Goal: Task Accomplishment & Management: Manage account settings

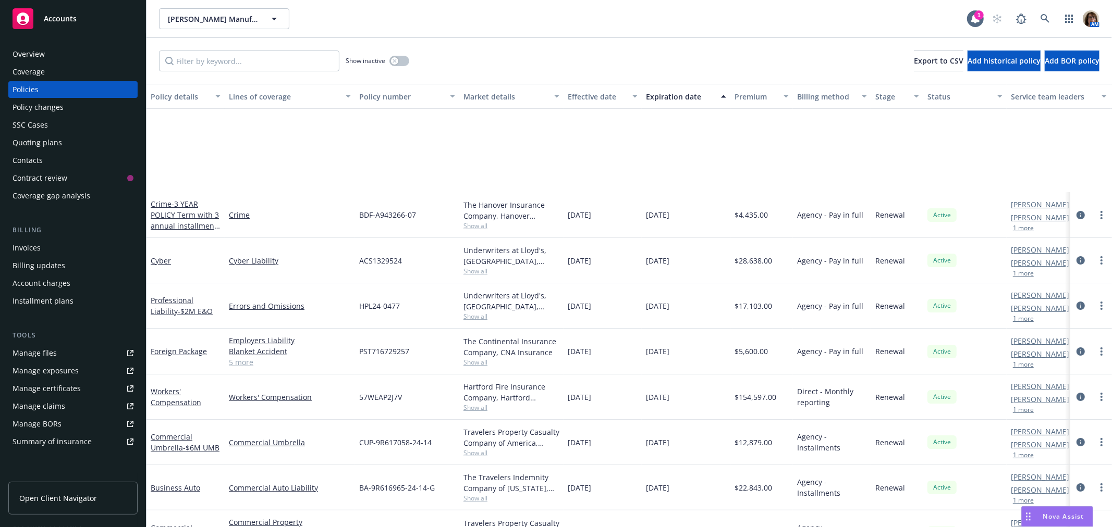
scroll to position [129, 0]
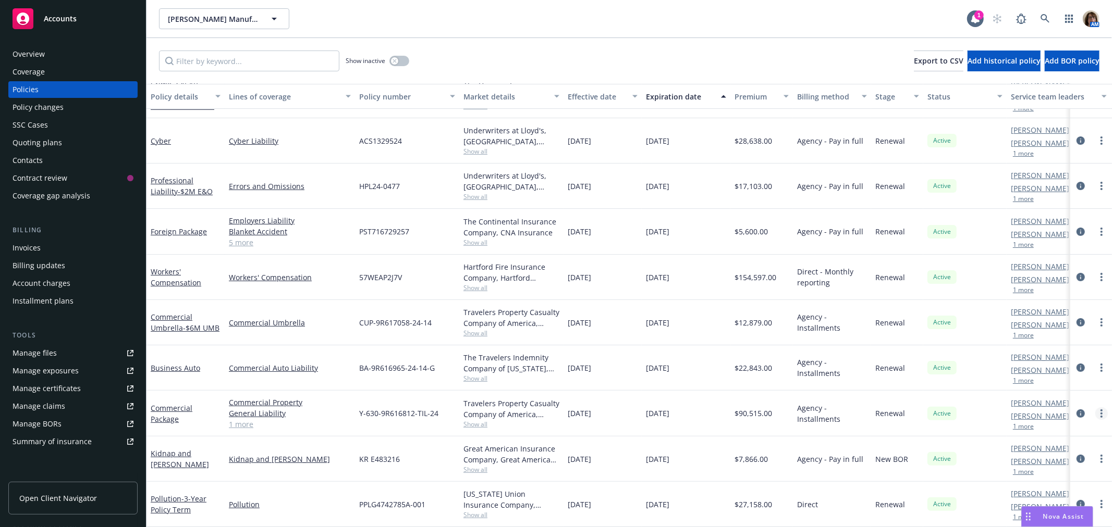
click at [1100, 413] on circle "more" at bounding box center [1101, 414] width 2 height 2
click at [1037, 387] on link "Copy logging email" at bounding box center [1046, 392] width 122 height 21
click at [1100, 413] on circle "more" at bounding box center [1101, 414] width 2 height 2
click at [1022, 309] on link "End policy" at bounding box center [1046, 308] width 122 height 21
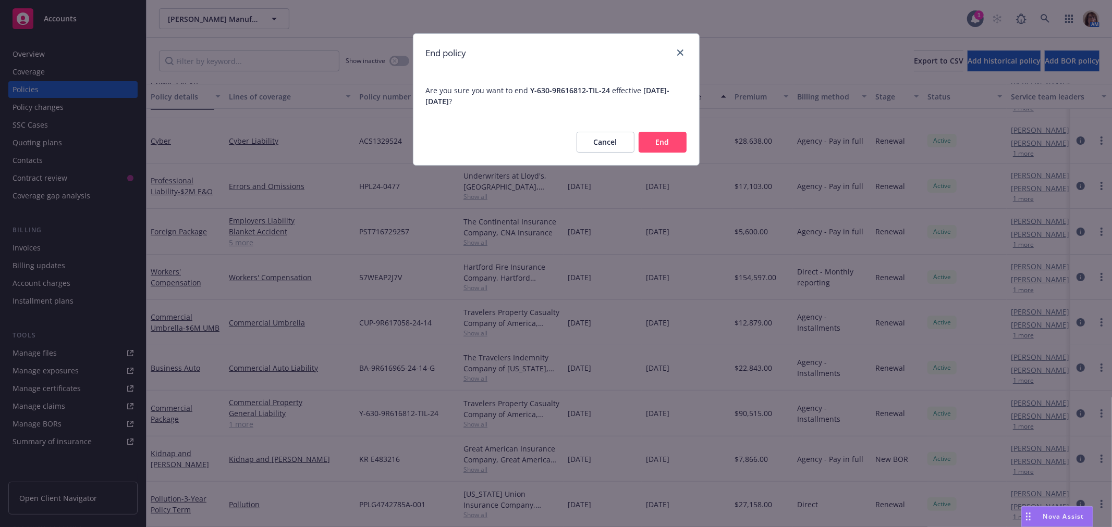
click at [666, 148] on button "End" at bounding box center [663, 142] width 48 height 21
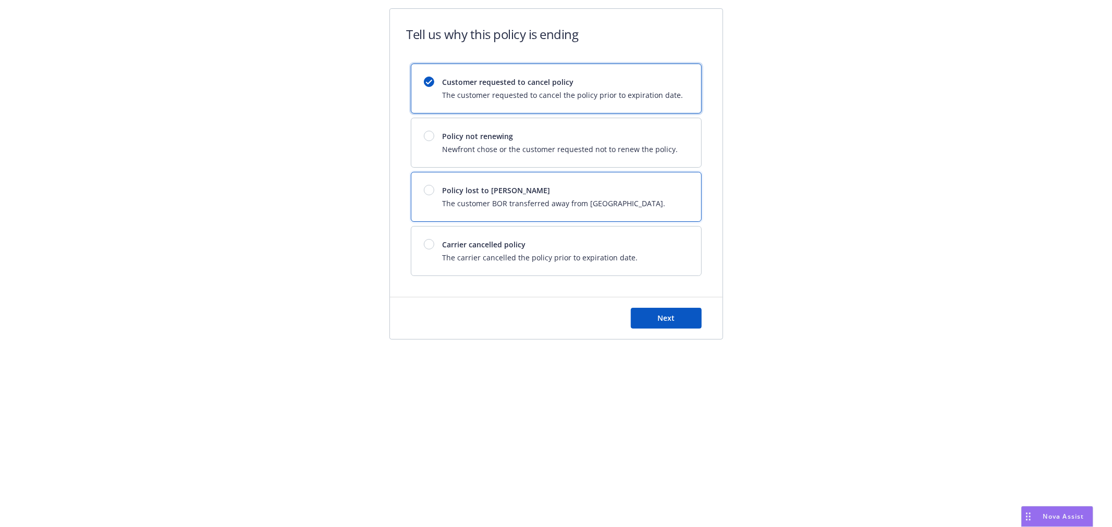
click at [425, 191] on div at bounding box center [429, 190] width 10 height 10
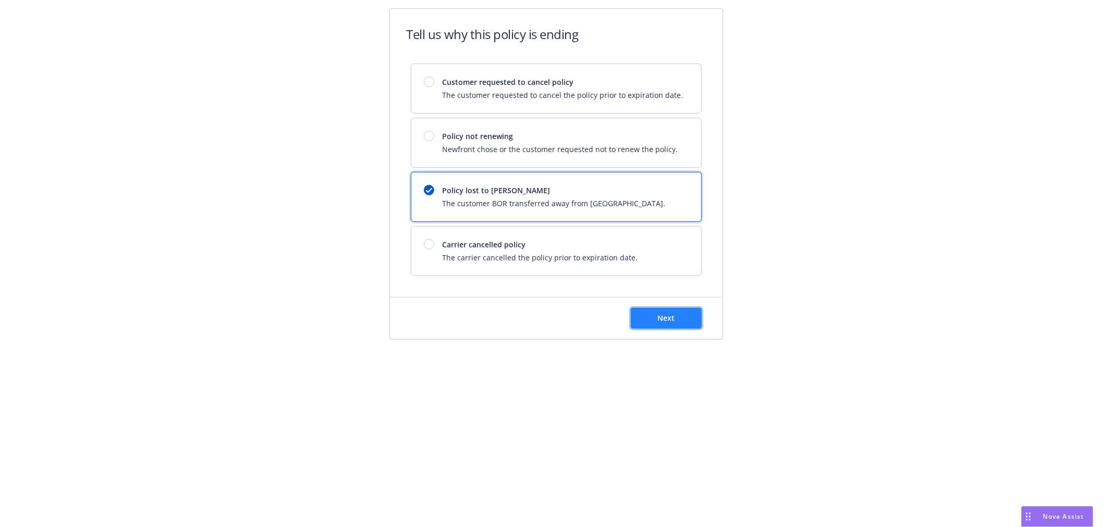
click at [667, 323] on span "Next" at bounding box center [665, 318] width 17 height 10
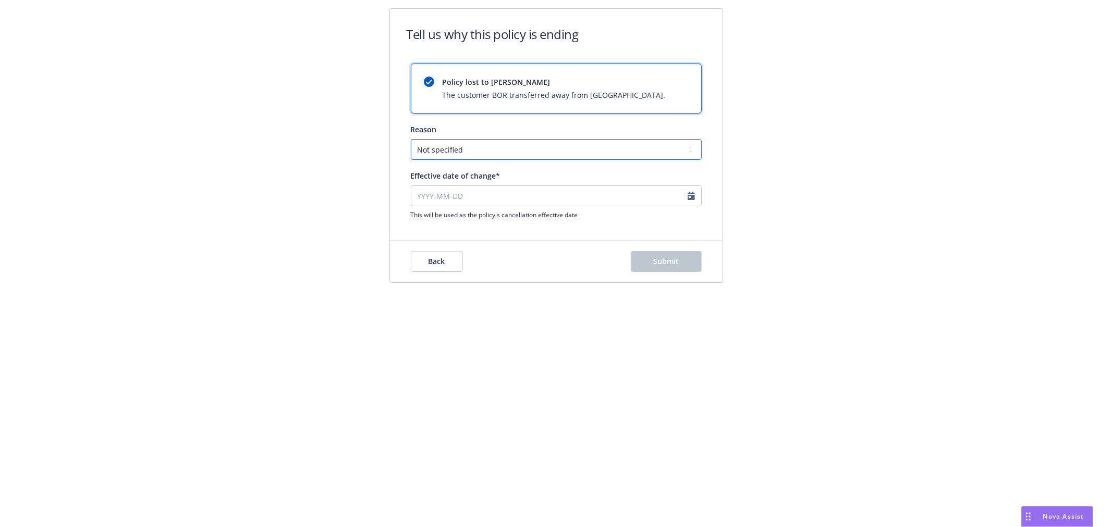
click at [468, 147] on select "Not specified Service Pricing Buyer change M&A, Bankruptcy, or Out of business …" at bounding box center [556, 149] width 291 height 21
select select "Producer left Newfront"
click at [411, 139] on select "Not specified Service Pricing Buyer change M&A, Bankruptcy, or Out of business …" at bounding box center [556, 149] width 291 height 21
click at [423, 194] on input "Effective date of change*" at bounding box center [556, 196] width 291 height 21
select select "August"
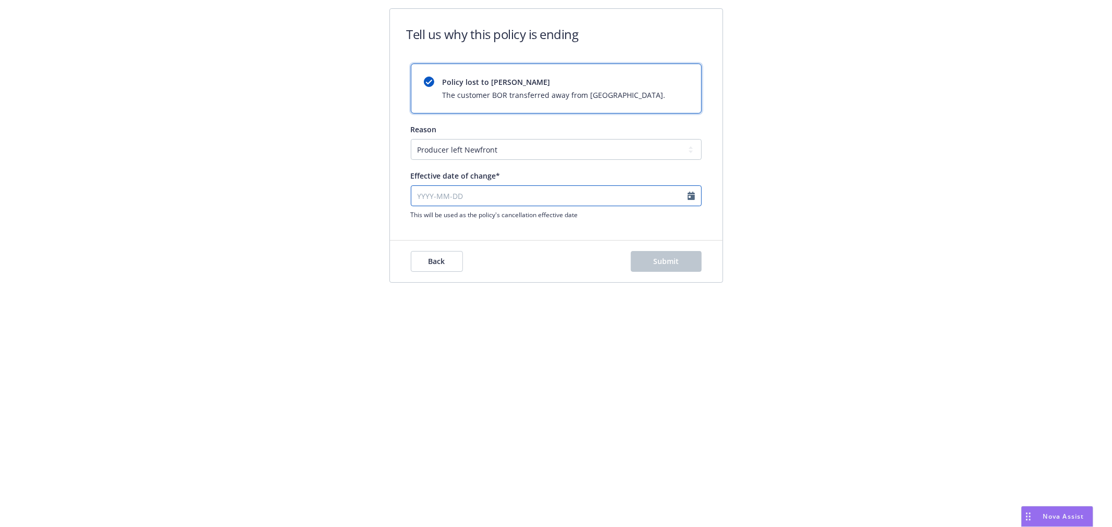
select select "2025"
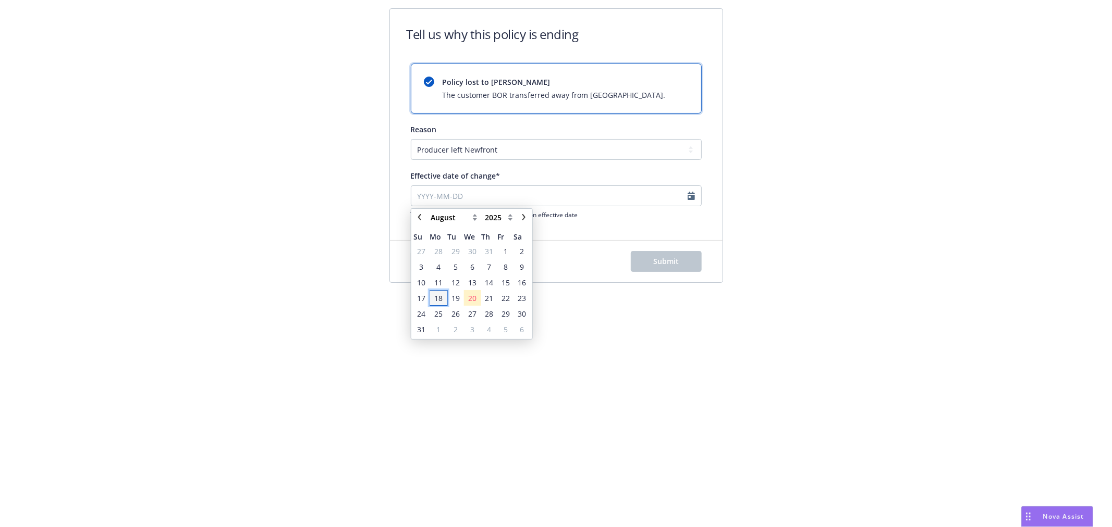
click at [441, 296] on span "18" at bounding box center [438, 298] width 8 height 11
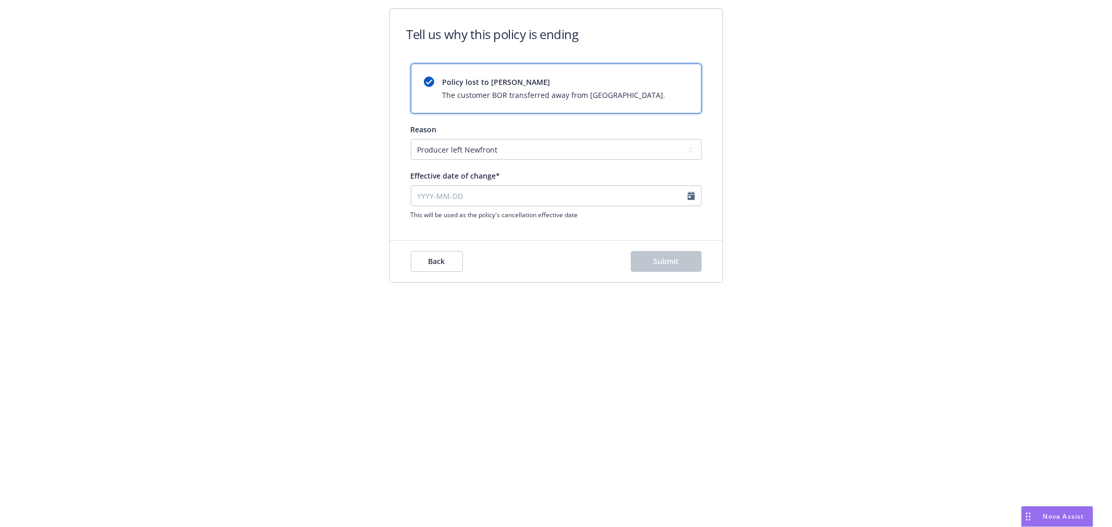
type input "[DATE]"
click at [672, 259] on span "Submit" at bounding box center [666, 261] width 26 height 10
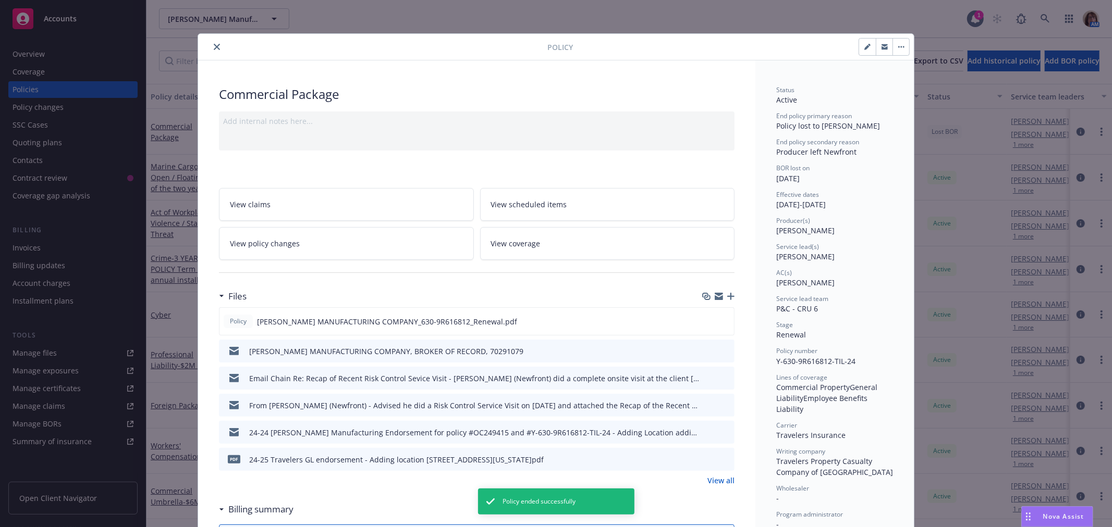
scroll to position [31, 0]
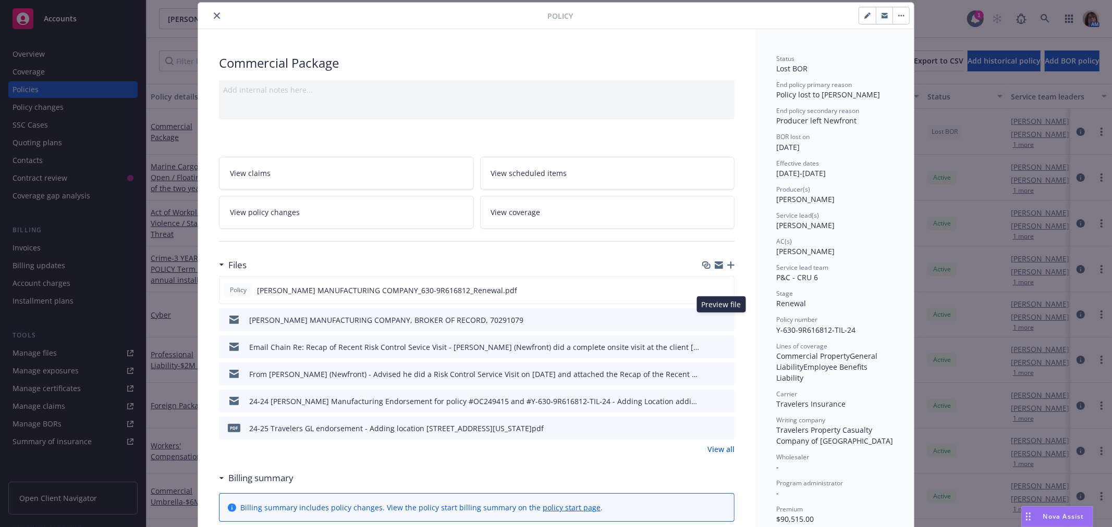
click at [721, 319] on icon "preview file" at bounding box center [724, 319] width 9 height 7
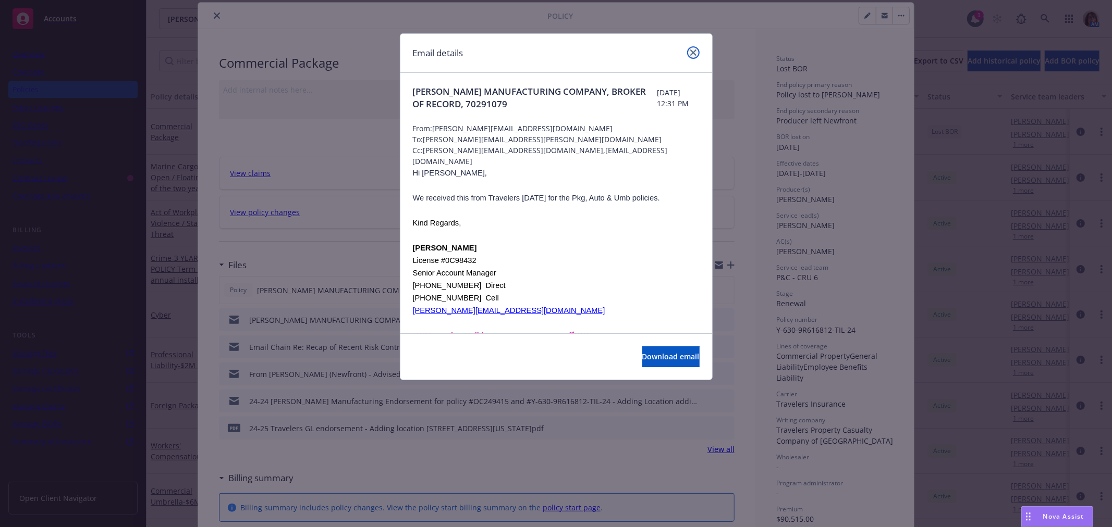
click at [697, 51] on link "close" at bounding box center [693, 52] width 13 height 13
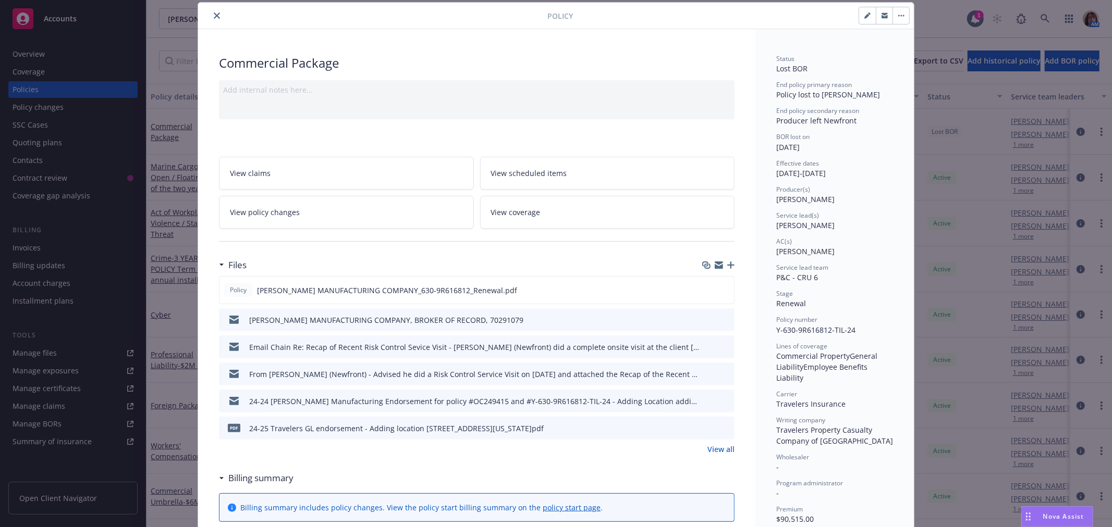
click at [214, 14] on icon "close" at bounding box center [217, 16] width 6 height 6
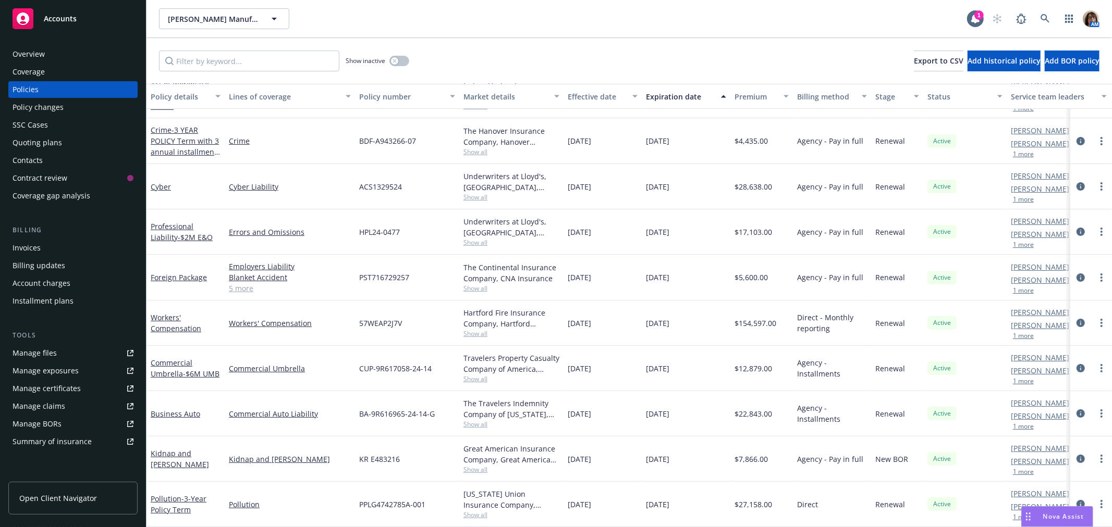
scroll to position [14, 0]
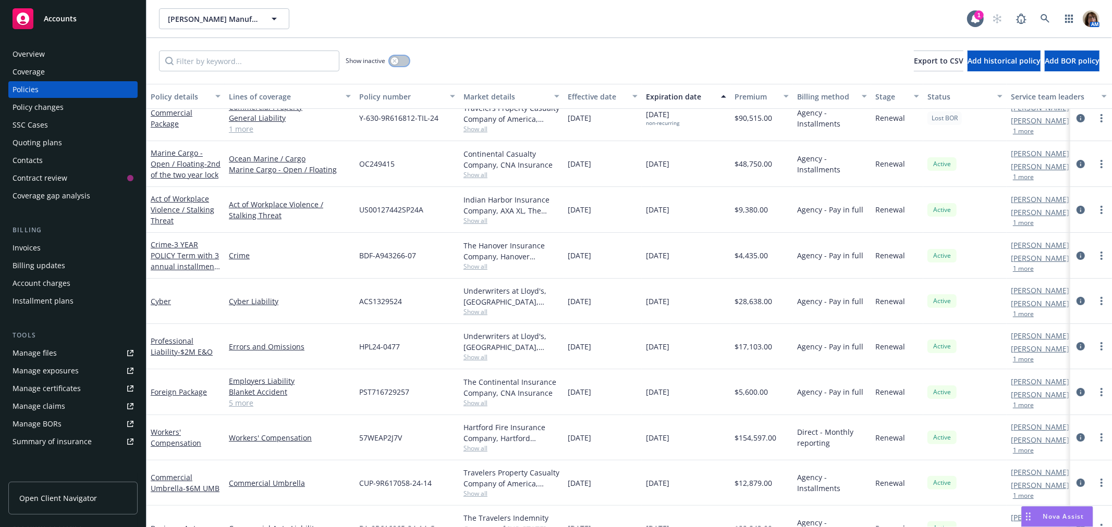
click at [393, 65] on button "button" at bounding box center [399, 61] width 20 height 10
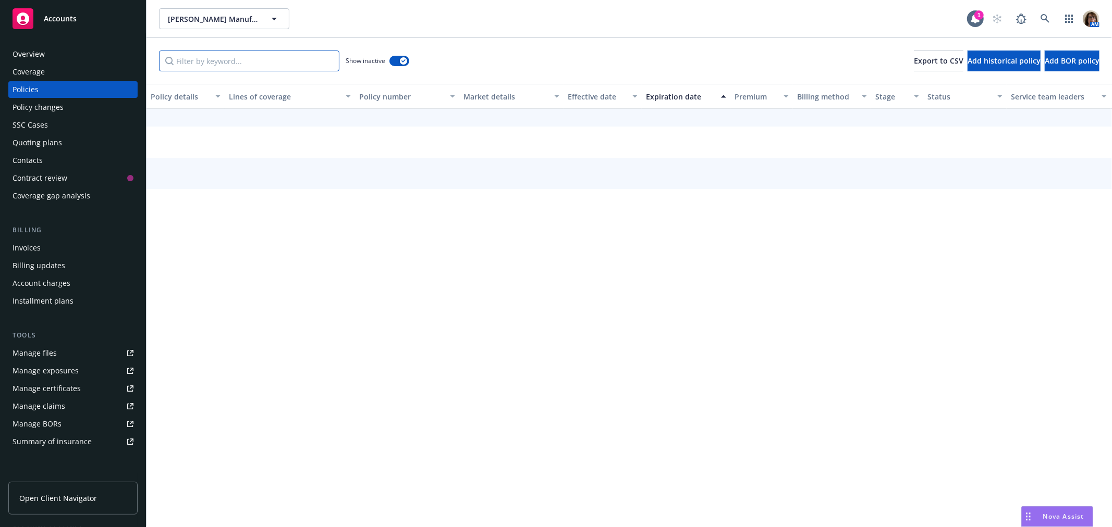
click at [273, 57] on input "Filter by keyword..." at bounding box center [249, 61] width 180 height 21
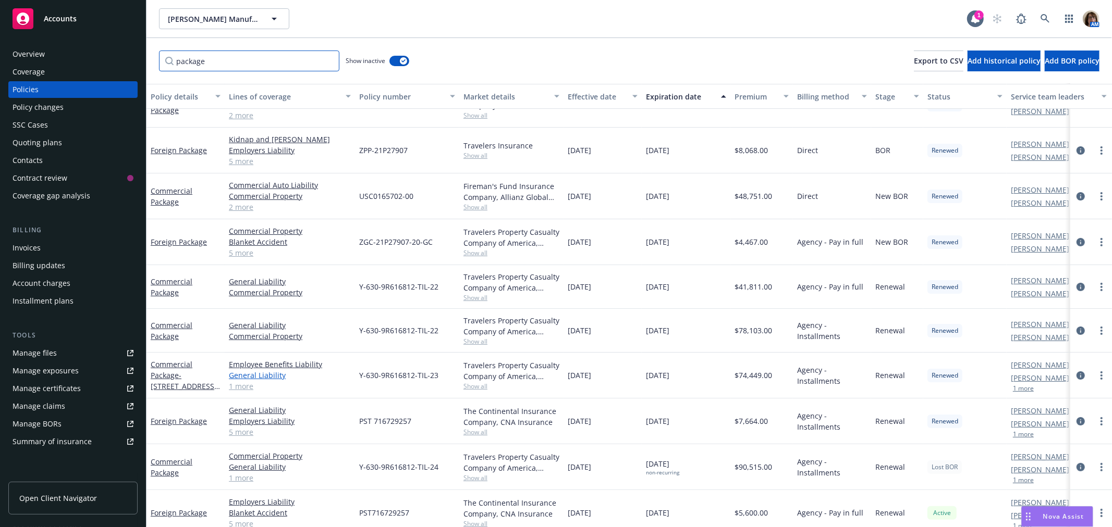
scroll to position [87, 0]
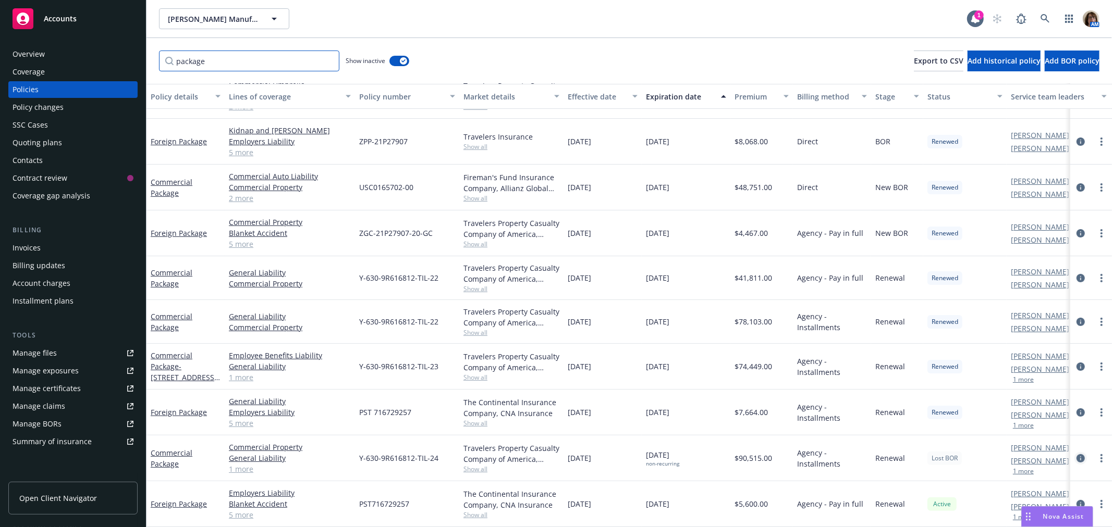
type input "package"
click at [1076, 455] on icon "circleInformation" at bounding box center [1080, 459] width 8 height 8
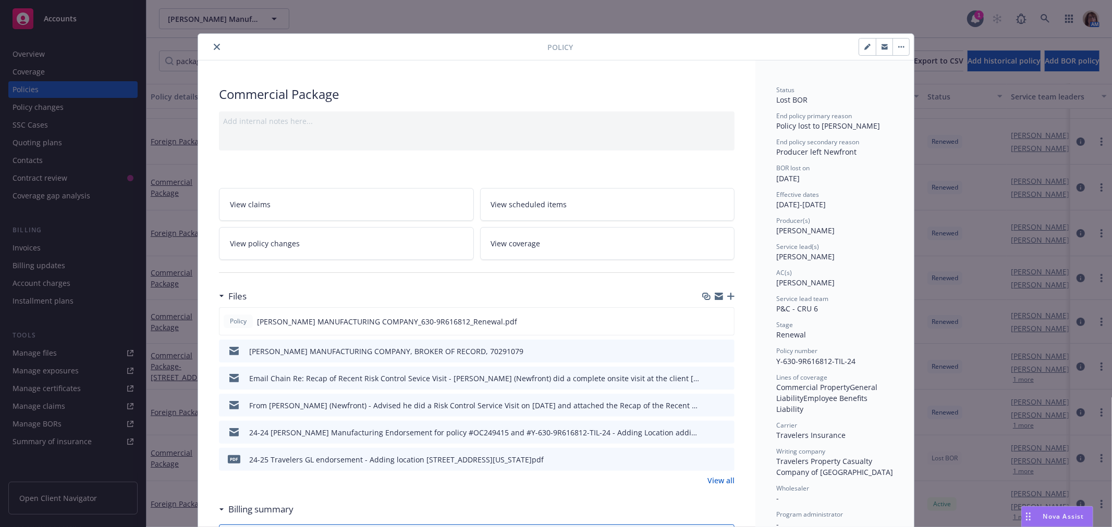
scroll to position [31, 0]
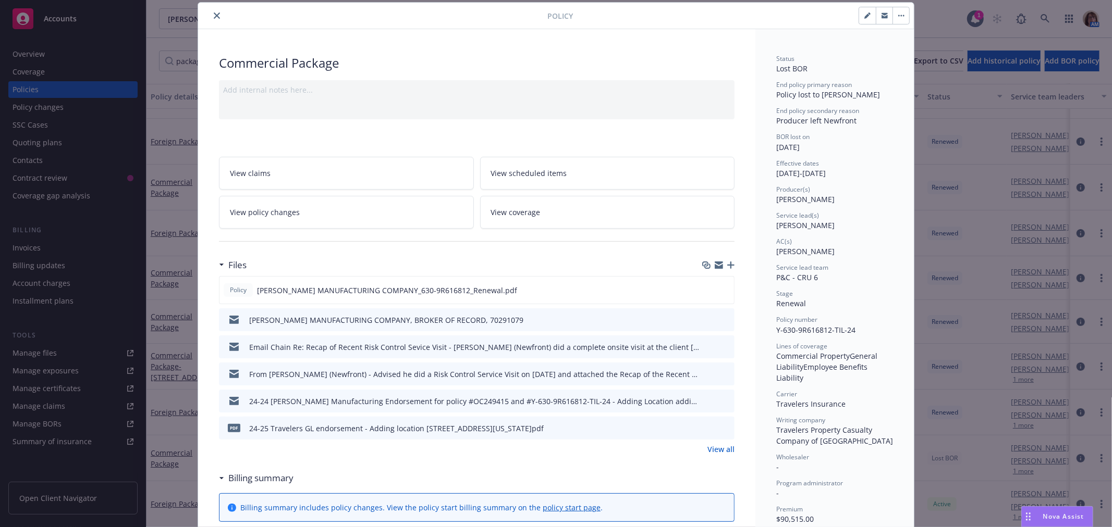
click at [716, 451] on link "View all" at bounding box center [720, 449] width 27 height 11
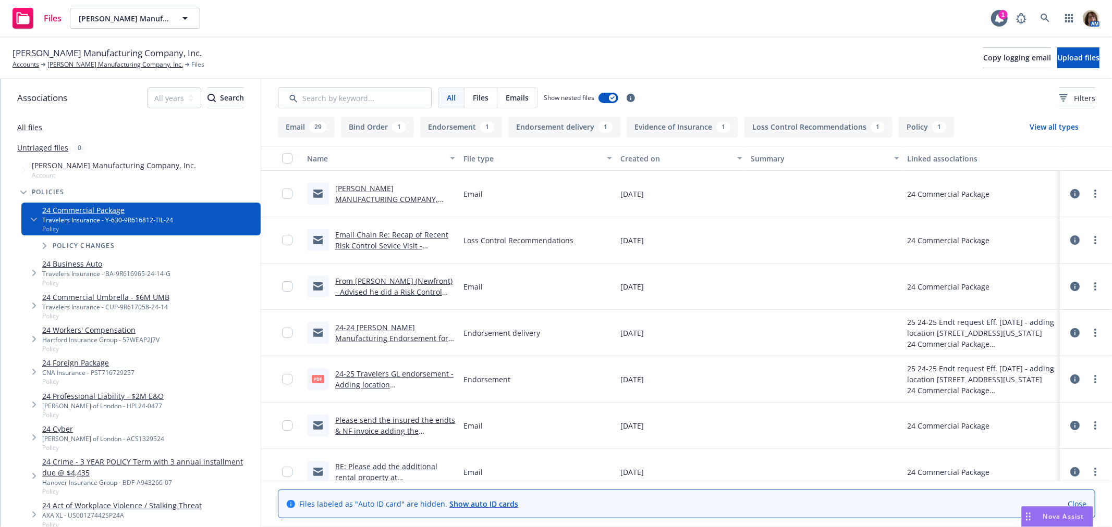
click at [1070, 193] on icon at bounding box center [1074, 193] width 9 height 9
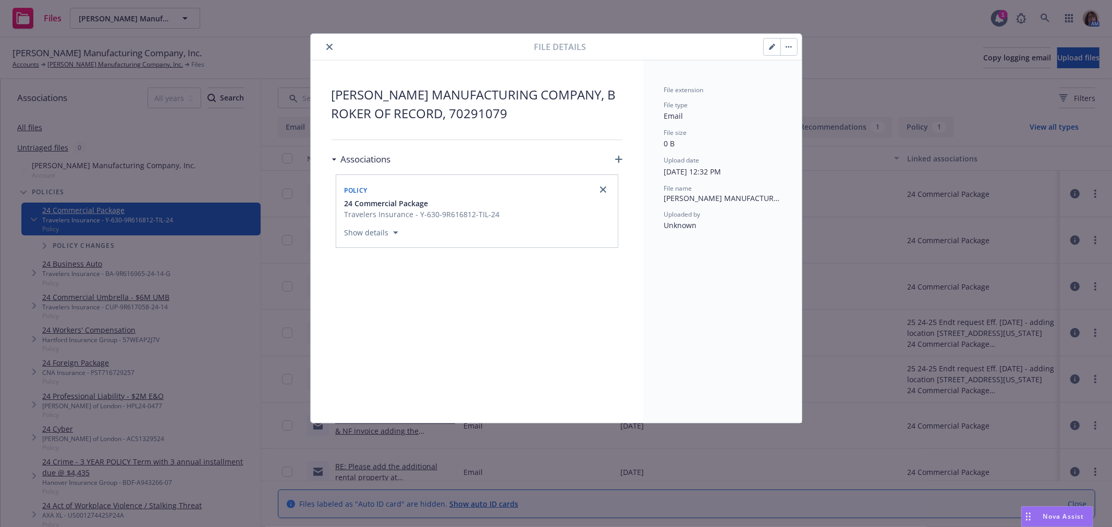
click at [770, 46] on icon "button" at bounding box center [772, 47] width 6 height 6
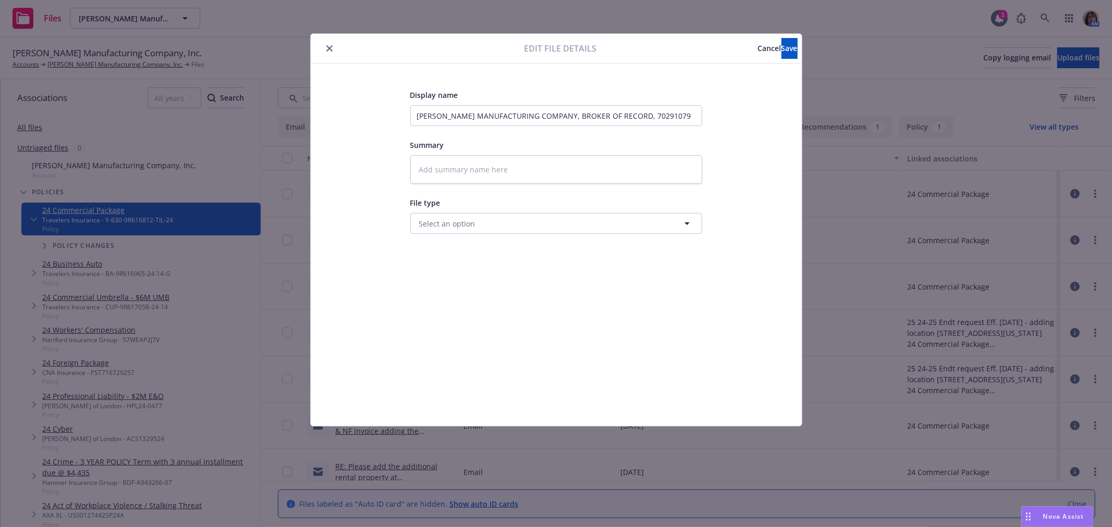
type textarea "x"
click at [460, 228] on span "Select an option" at bounding box center [447, 223] width 56 height 11
type input "broker of"
click at [447, 253] on span "Broker of Record" at bounding box center [451, 252] width 60 height 11
click at [781, 48] on span "Save" at bounding box center [789, 48] width 16 height 10
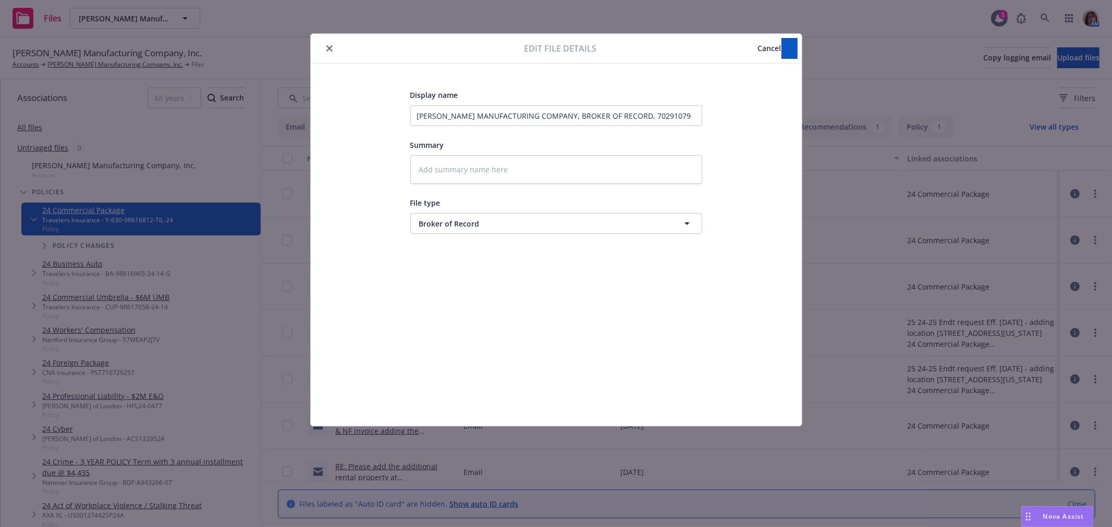
type textarea "x"
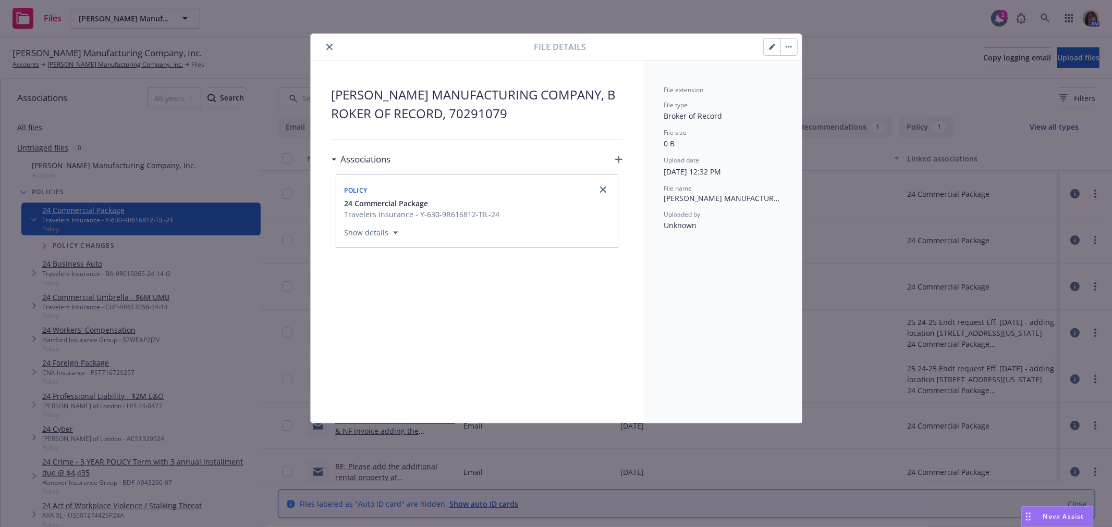
click at [619, 159] on icon "button" at bounding box center [618, 159] width 7 height 7
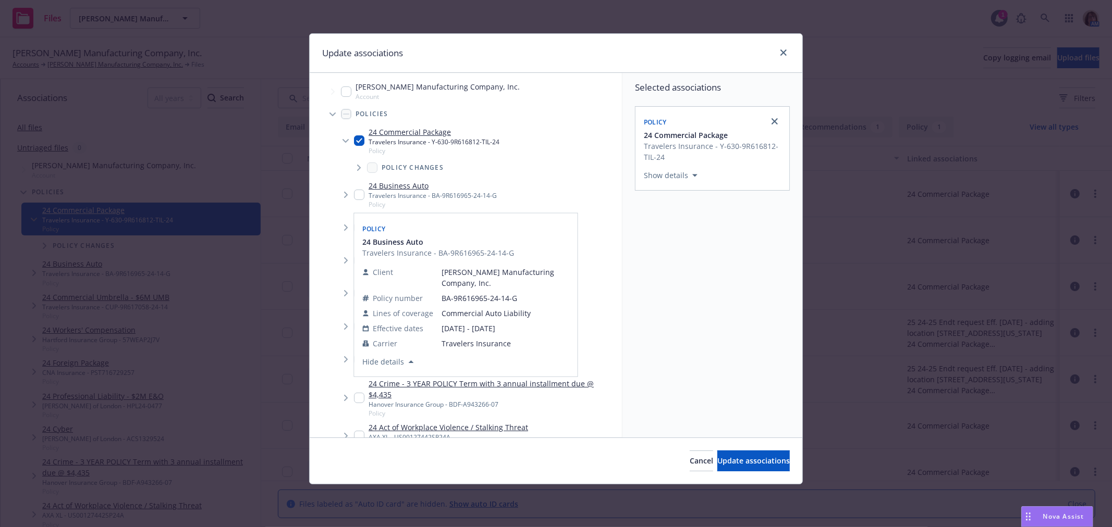
click at [360, 194] on input "Tree Example" at bounding box center [359, 195] width 10 height 10
checkbox input "true"
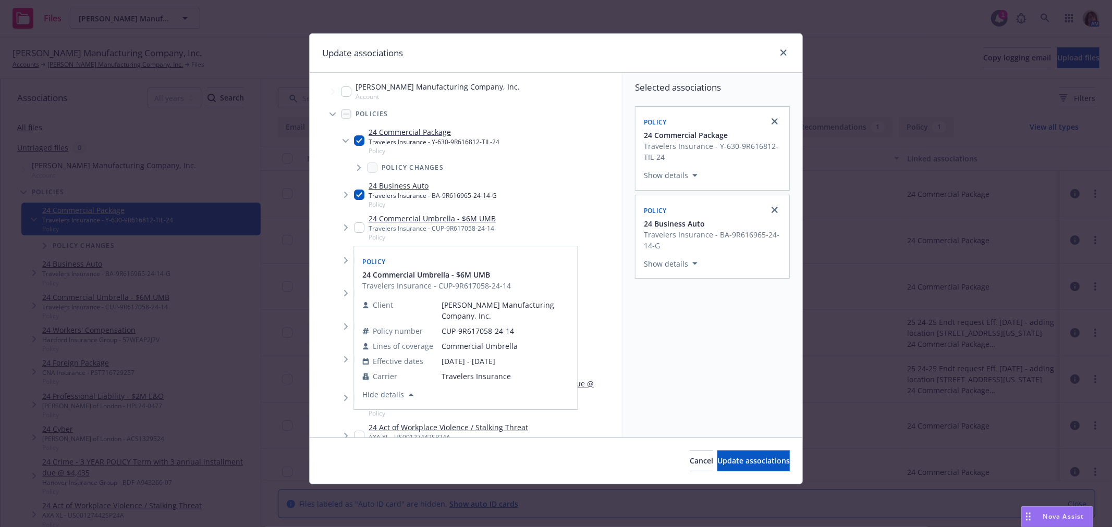
click at [358, 230] on input "Tree Example" at bounding box center [359, 228] width 10 height 10
checkbox input "true"
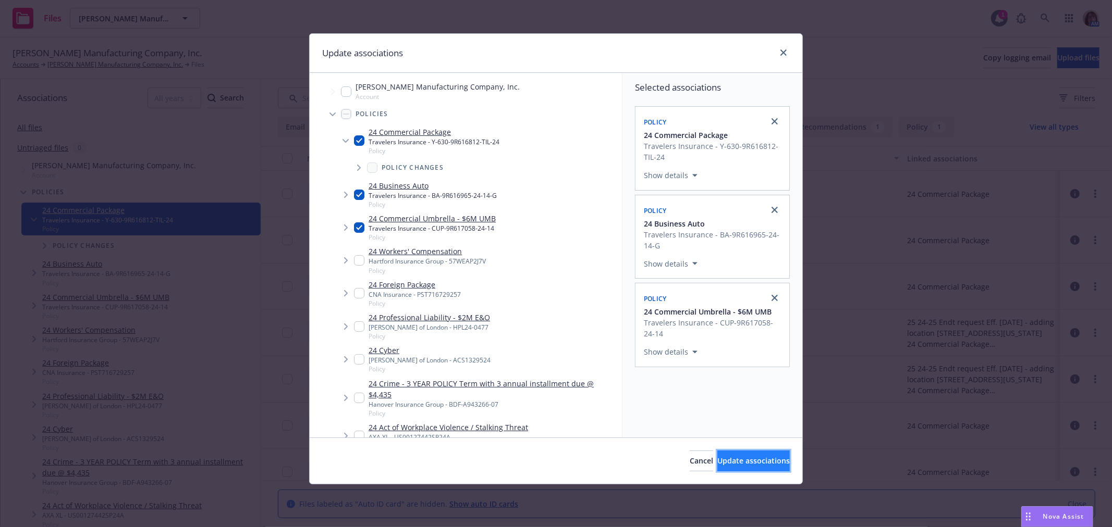
click at [738, 460] on span "Update associations" at bounding box center [753, 461] width 72 height 10
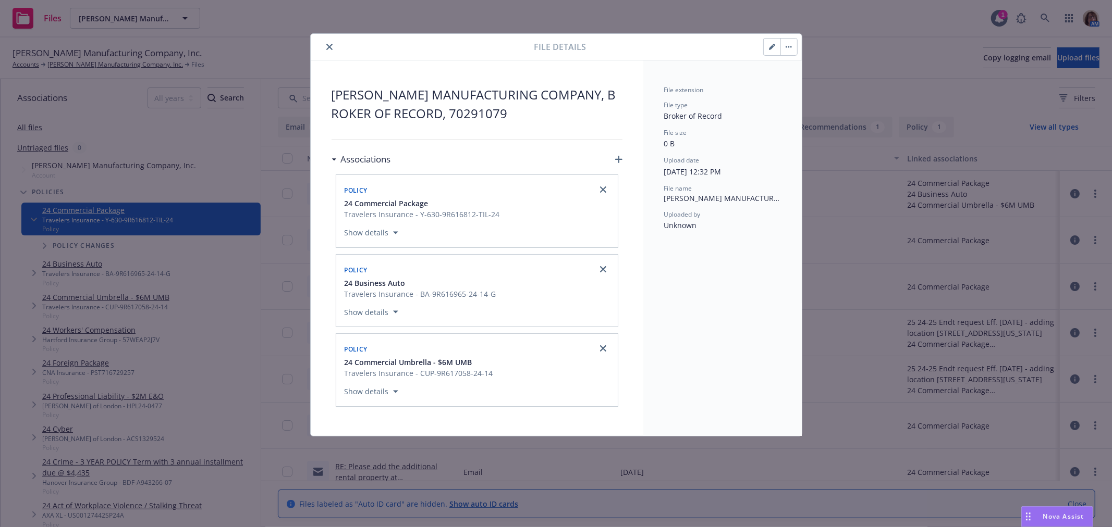
click at [331, 42] on button "close" at bounding box center [329, 47] width 13 height 13
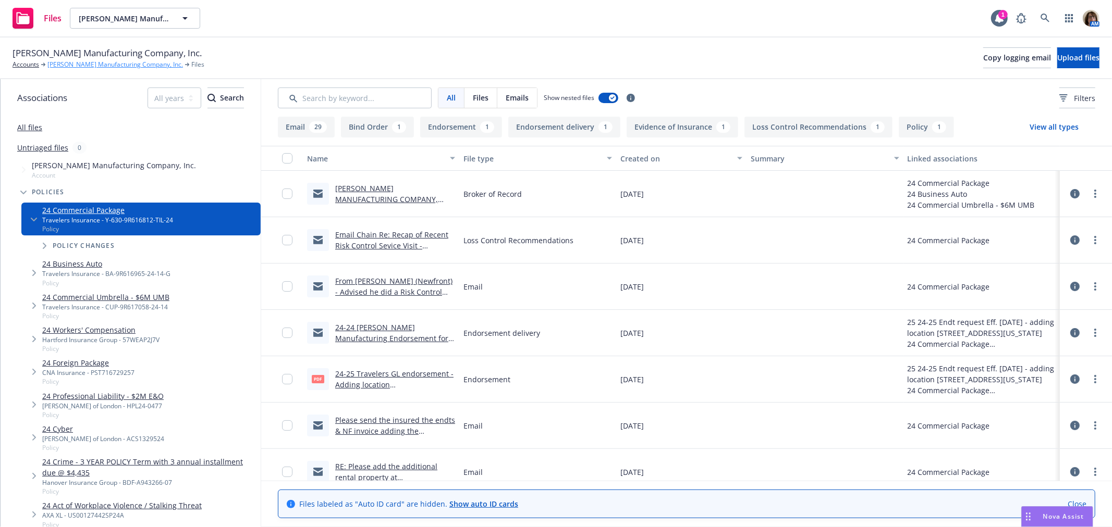
click at [97, 64] on link "[PERSON_NAME] Manufacturing Company, Inc." at bounding box center [115, 64] width 136 height 9
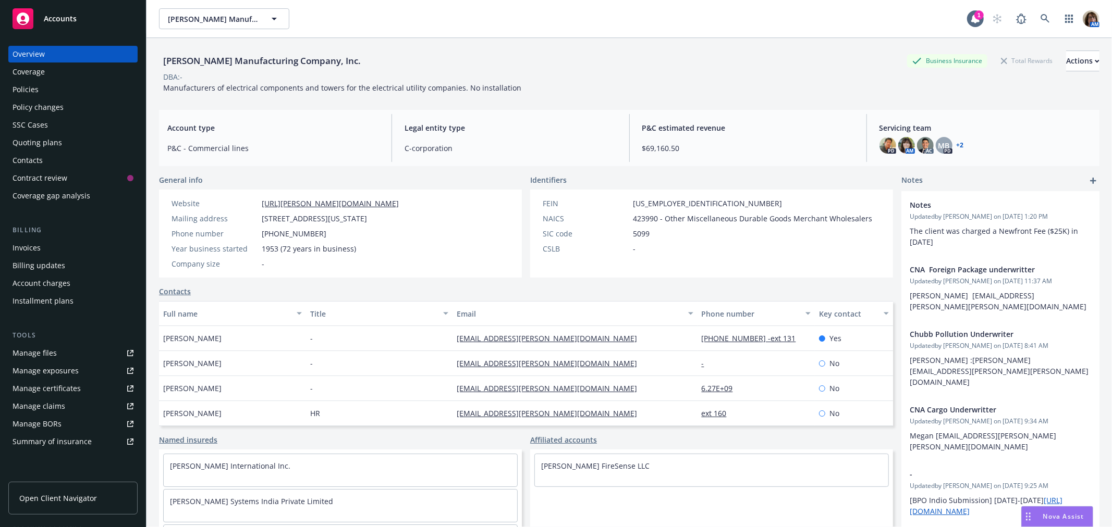
click at [24, 81] on div "Policies" at bounding box center [26, 89] width 26 height 17
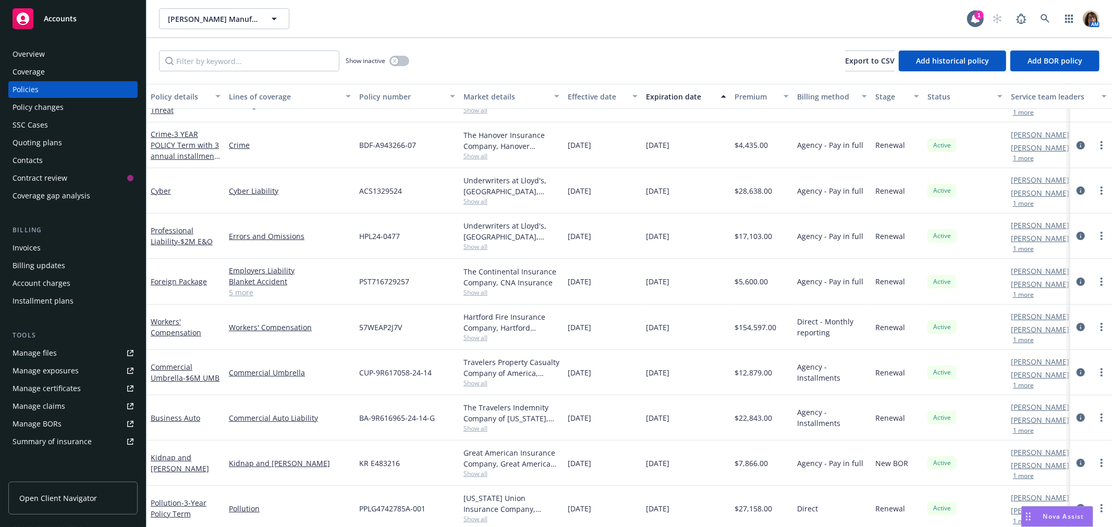
scroll to position [129, 0]
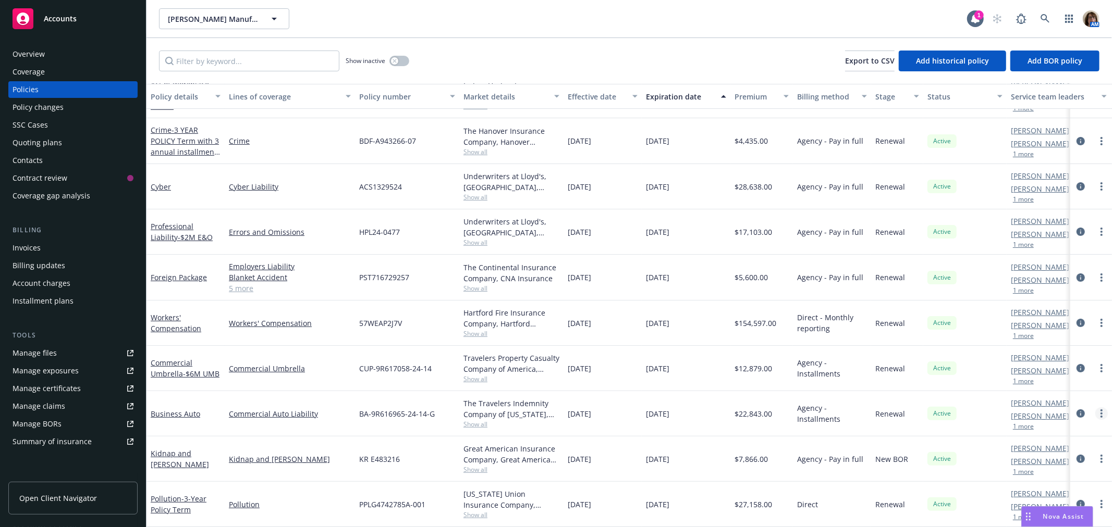
click at [1100, 410] on icon "more" at bounding box center [1101, 414] width 2 height 8
click at [1020, 308] on link "End policy" at bounding box center [1046, 309] width 122 height 21
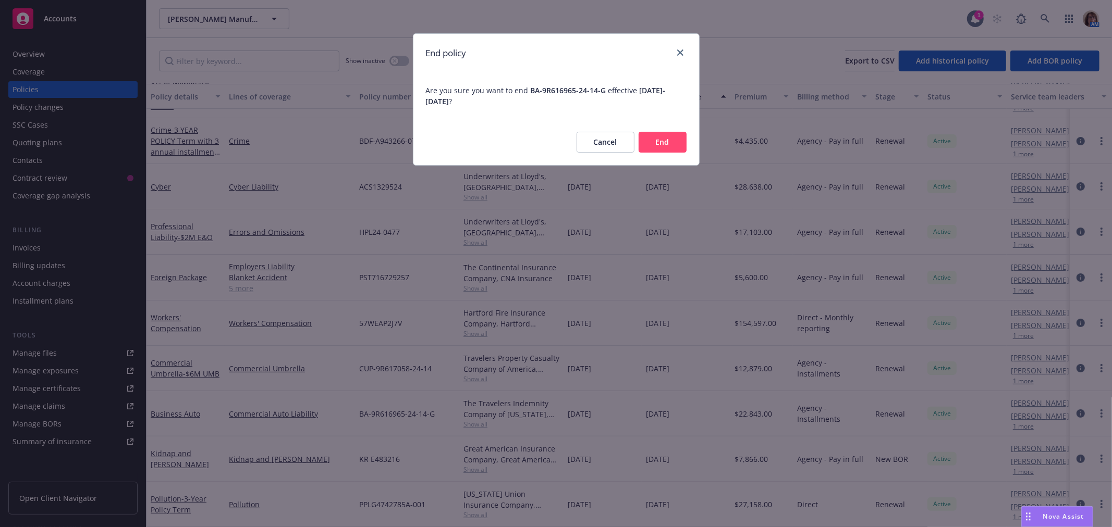
click at [666, 141] on button "End" at bounding box center [663, 142] width 48 height 21
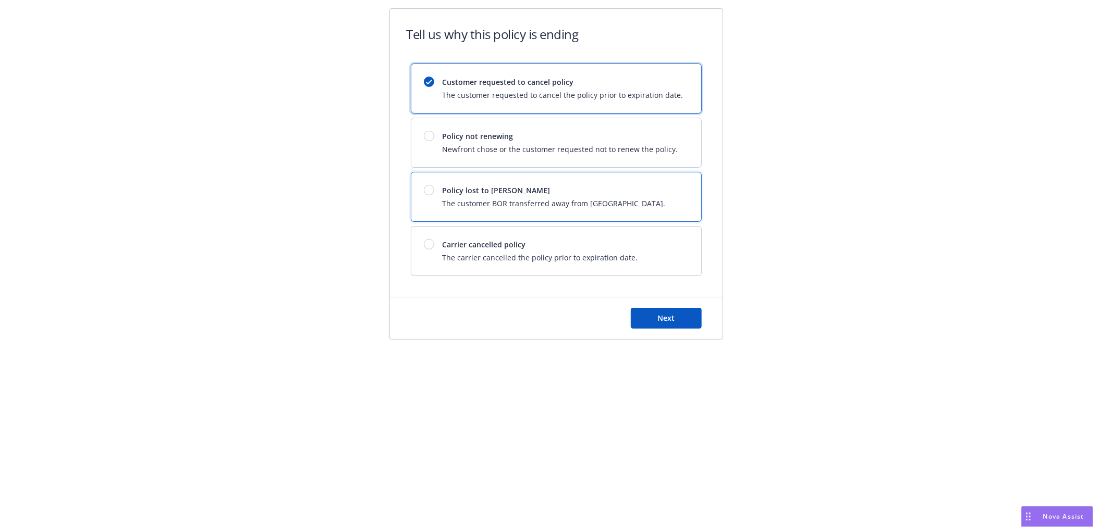
click at [433, 190] on div at bounding box center [429, 190] width 10 height 10
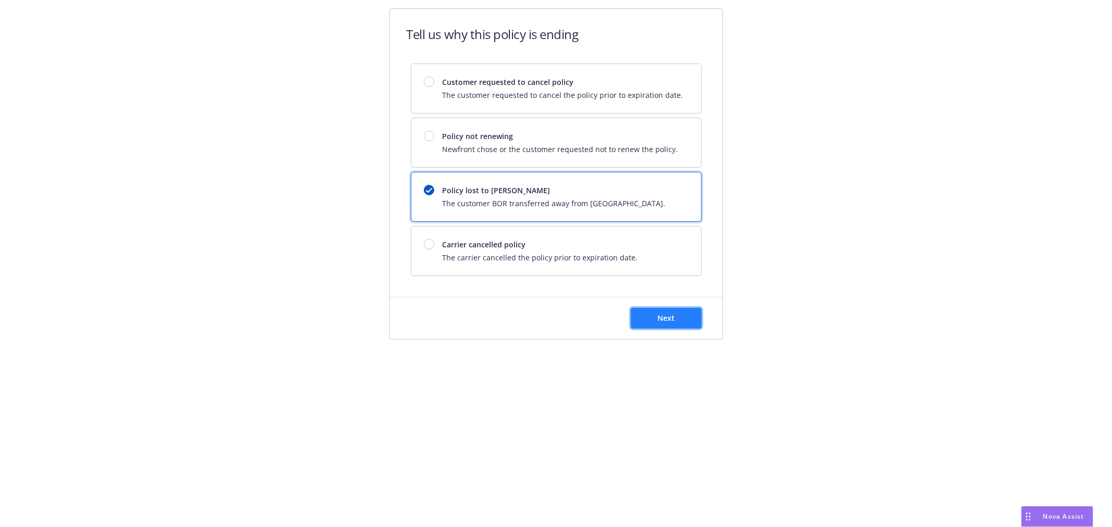
click at [672, 319] on span "Next" at bounding box center [665, 318] width 17 height 10
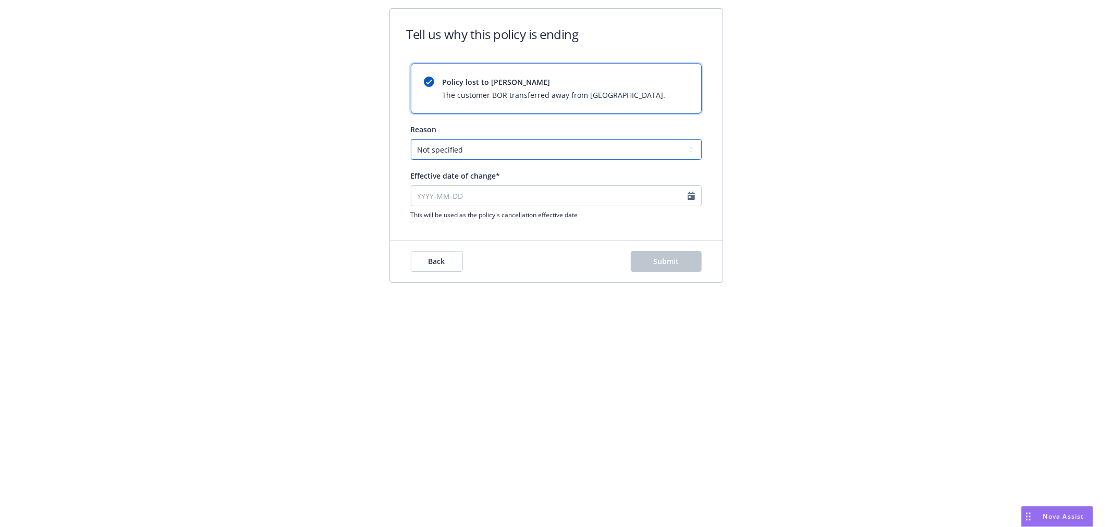
click at [452, 150] on select "Not specified Service Pricing Buyer change M&A, Bankruptcy, or Out of business …" at bounding box center [556, 149] width 291 height 21
select select "Producer left Newfront"
click at [411, 139] on select "Not specified Service Pricing Buyer change M&A, Bankruptcy, or Out of business …" at bounding box center [556, 149] width 291 height 21
click at [434, 195] on input "Effective date of change*" at bounding box center [556, 196] width 291 height 21
select select "August"
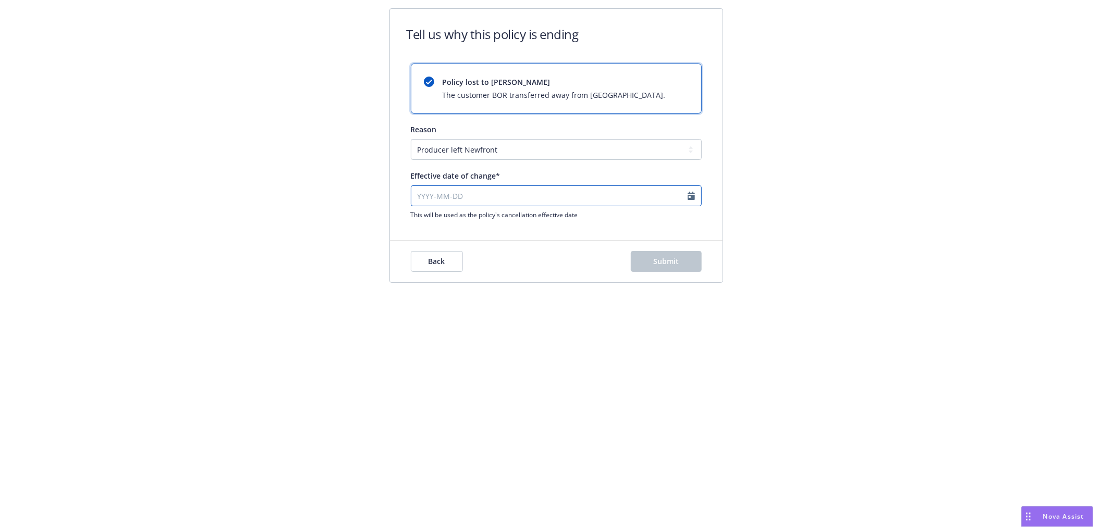
select select "2025"
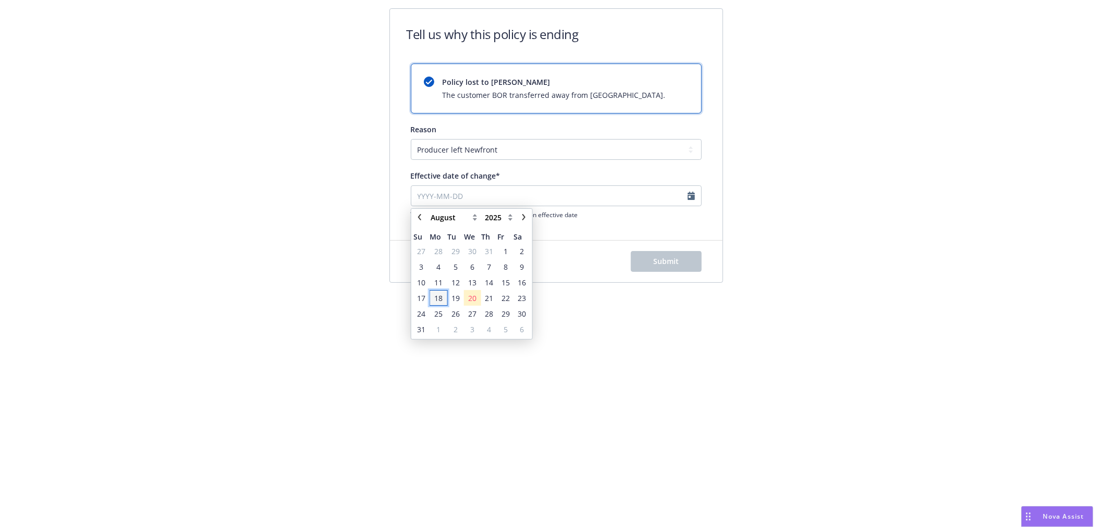
click at [442, 299] on span "18" at bounding box center [438, 298] width 8 height 11
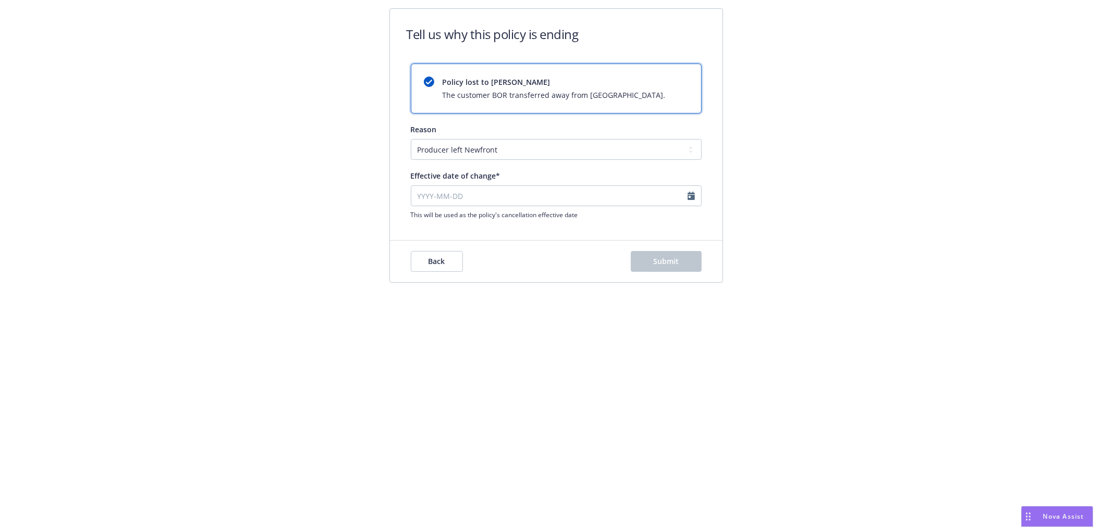
type input "[DATE]"
click at [671, 261] on span "Submit" at bounding box center [666, 261] width 26 height 10
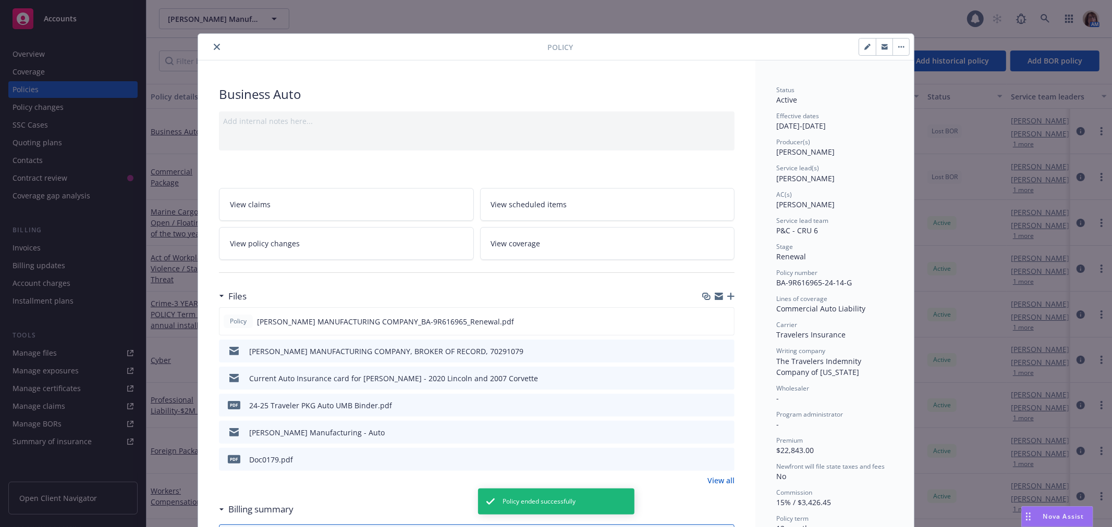
scroll to position [31, 0]
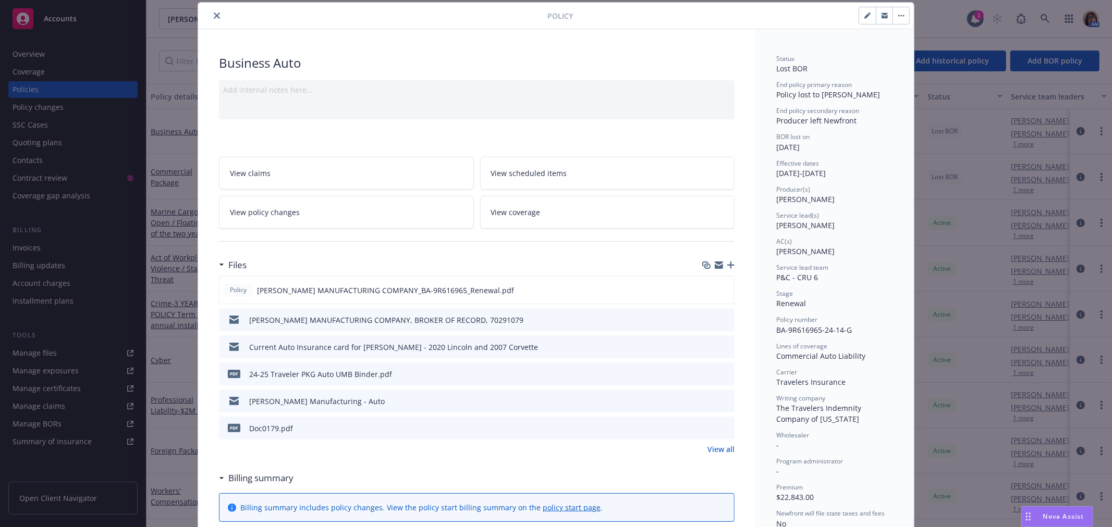
click at [214, 13] on icon "close" at bounding box center [217, 16] width 6 height 6
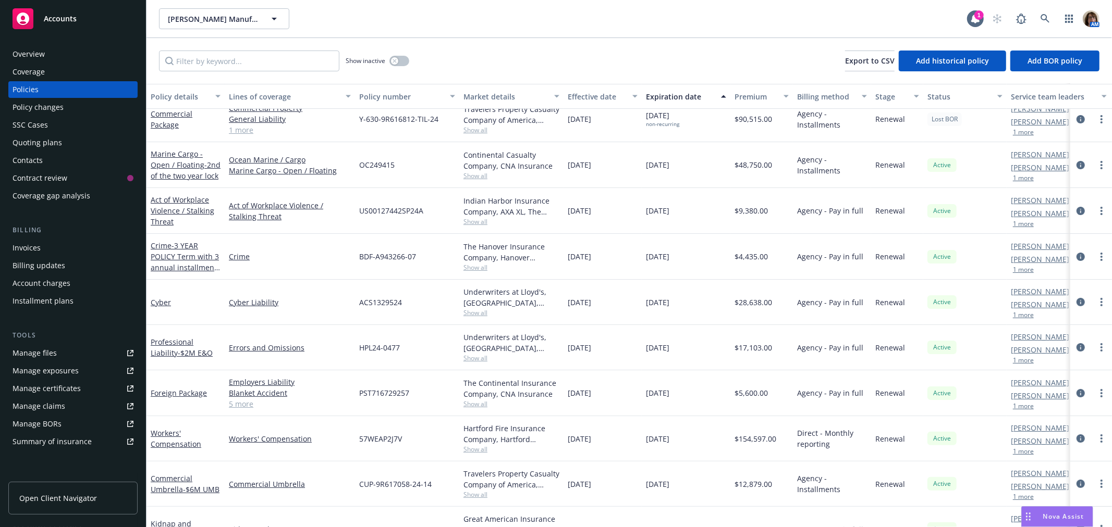
scroll to position [130, 0]
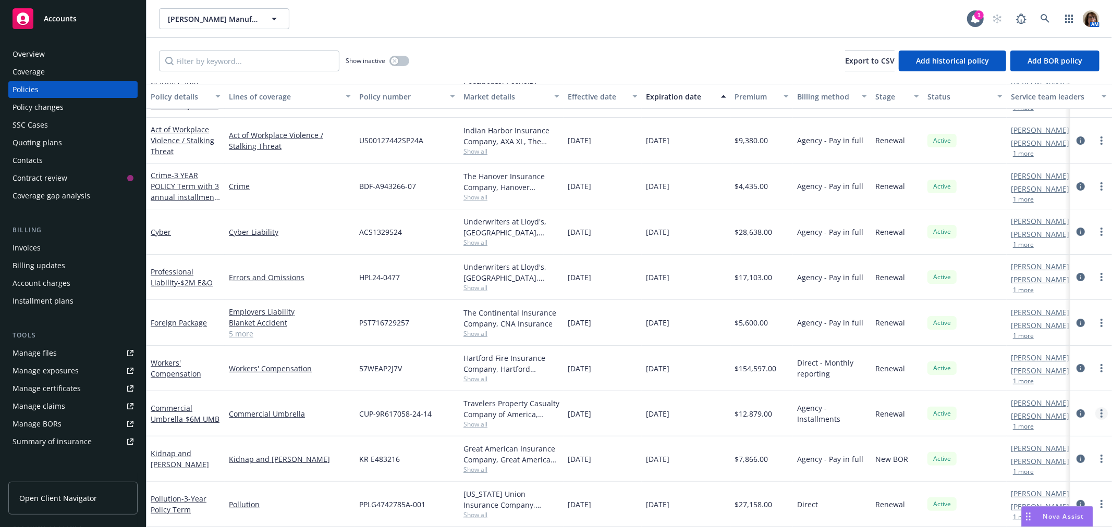
click at [1100, 410] on icon "more" at bounding box center [1101, 414] width 2 height 8
click at [1025, 306] on link "End policy" at bounding box center [1046, 308] width 122 height 21
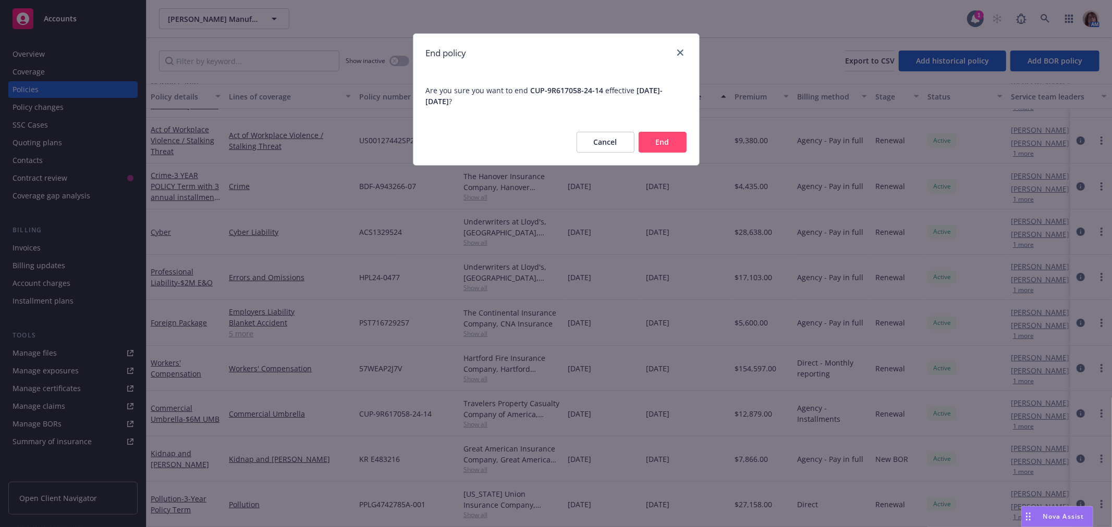
click at [673, 140] on button "End" at bounding box center [663, 142] width 48 height 21
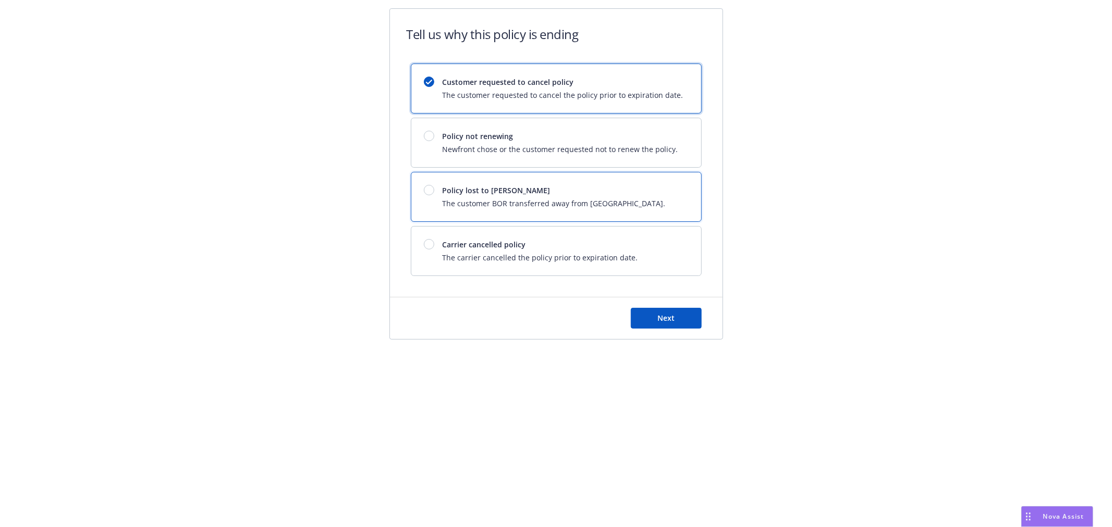
click at [430, 189] on div at bounding box center [429, 190] width 10 height 10
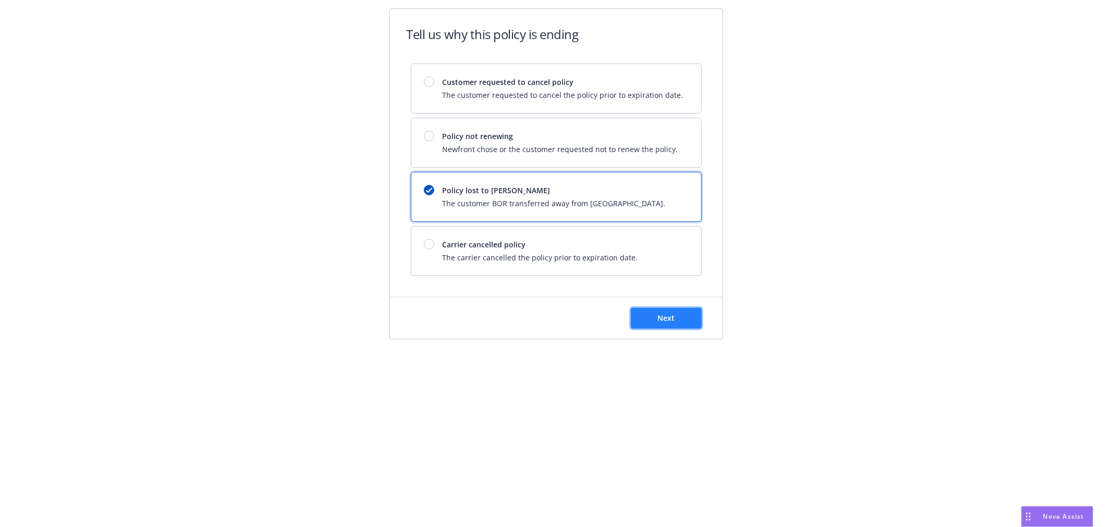
click at [668, 321] on span "Next" at bounding box center [665, 318] width 17 height 10
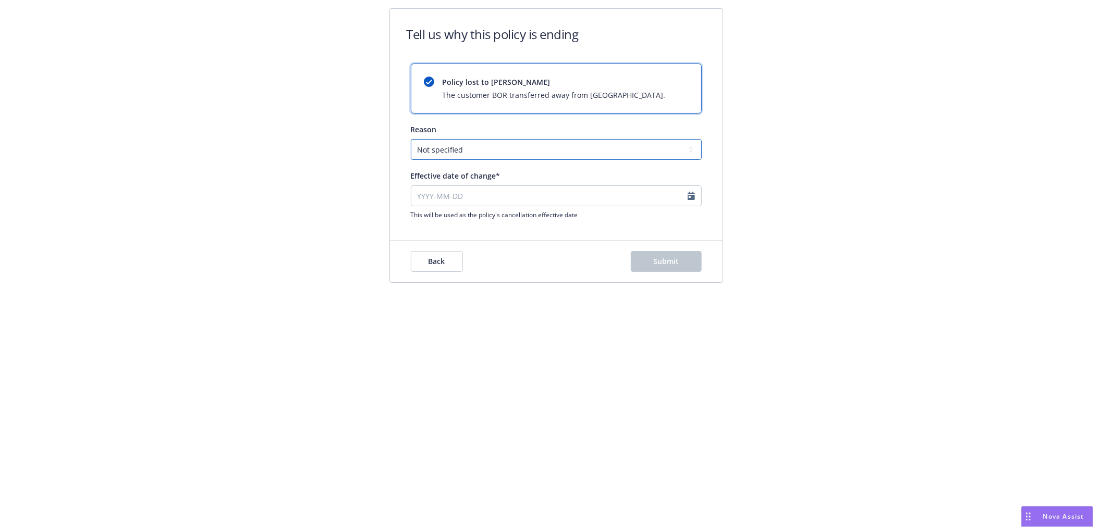
click at [455, 145] on select "Not specified Service Pricing Buyer change M&A, Bankruptcy, or Out of business …" at bounding box center [556, 149] width 291 height 21
select select "Producer left Newfront"
click at [411, 139] on select "Not specified Service Pricing Buyer change M&A, Bankruptcy, or Out of business …" at bounding box center [556, 149] width 291 height 21
select select "August"
select select "2025"
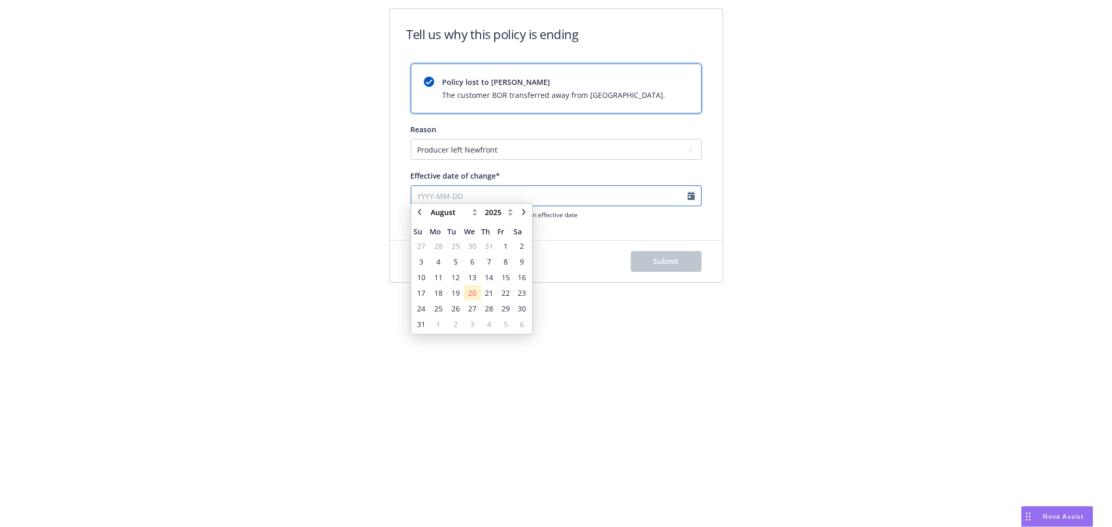
click at [468, 200] on input "Effective date of change*" at bounding box center [556, 196] width 291 height 21
click at [436, 296] on span "18" at bounding box center [438, 298] width 8 height 11
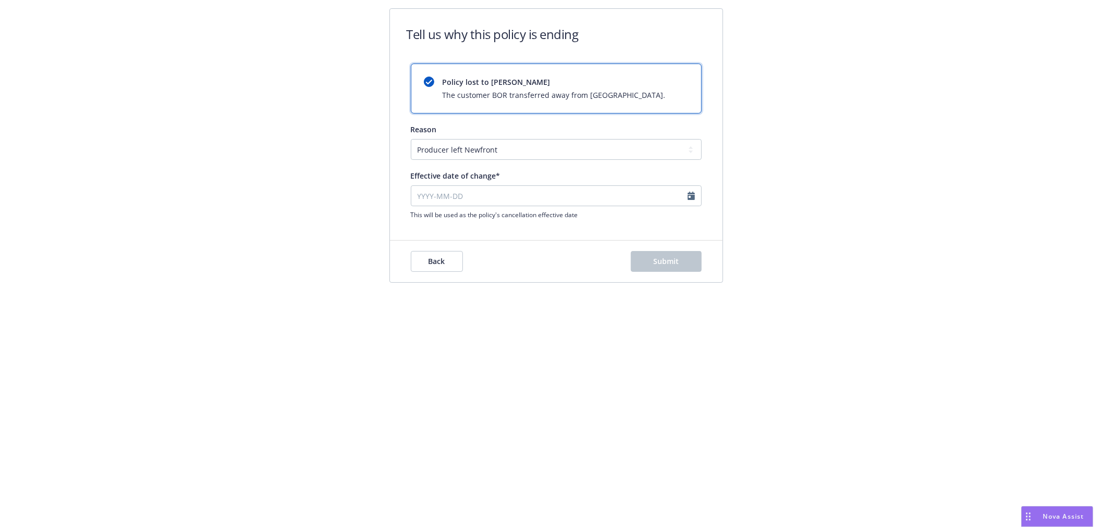
type input "[DATE]"
click at [677, 261] on span "Submit" at bounding box center [666, 261] width 26 height 10
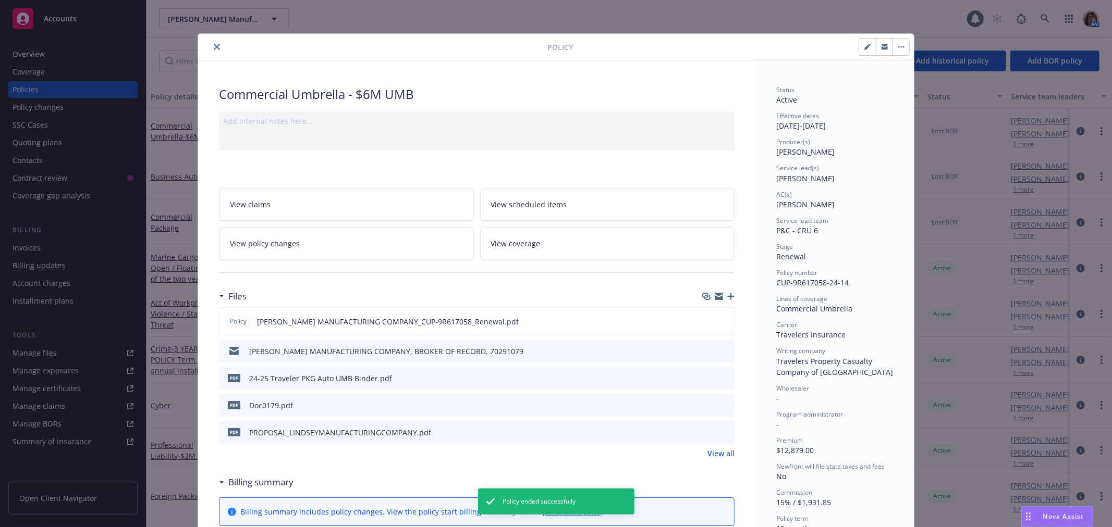
scroll to position [31, 0]
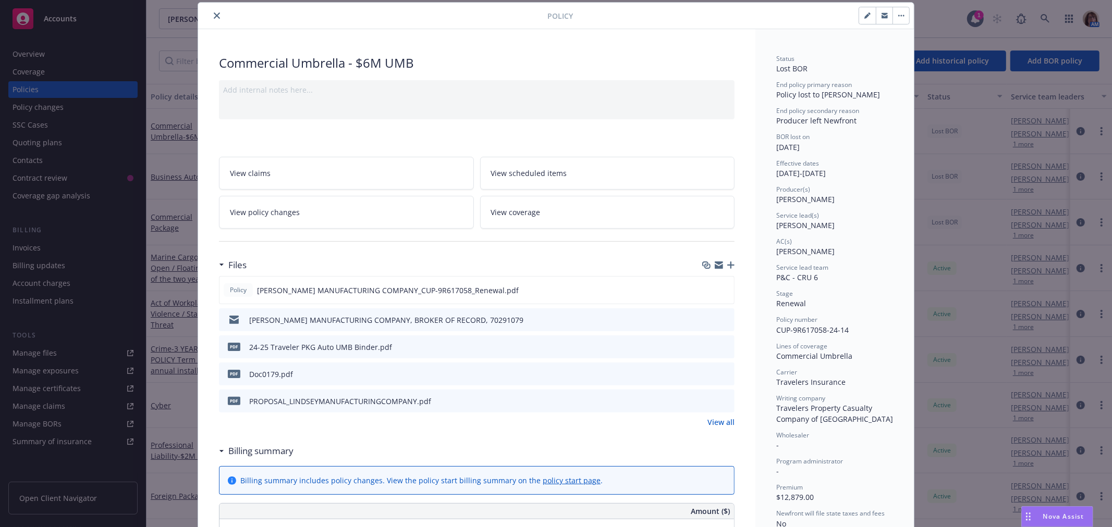
drag, startPoint x: 215, startPoint y: 15, endPoint x: 215, endPoint y: 35, distance: 20.8
click at [215, 15] on icon "close" at bounding box center [217, 16] width 6 height 6
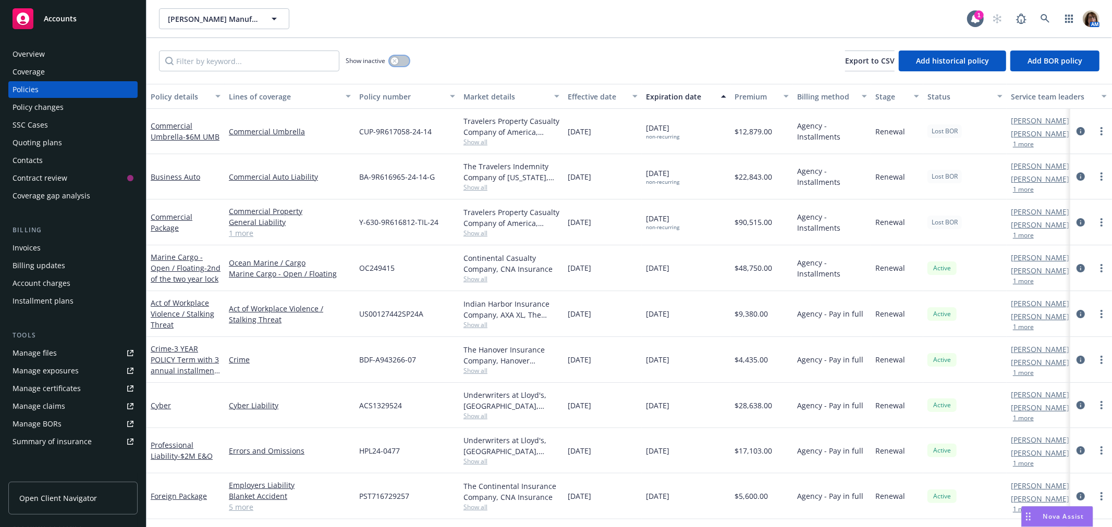
click at [399, 61] on button "button" at bounding box center [399, 61] width 20 height 10
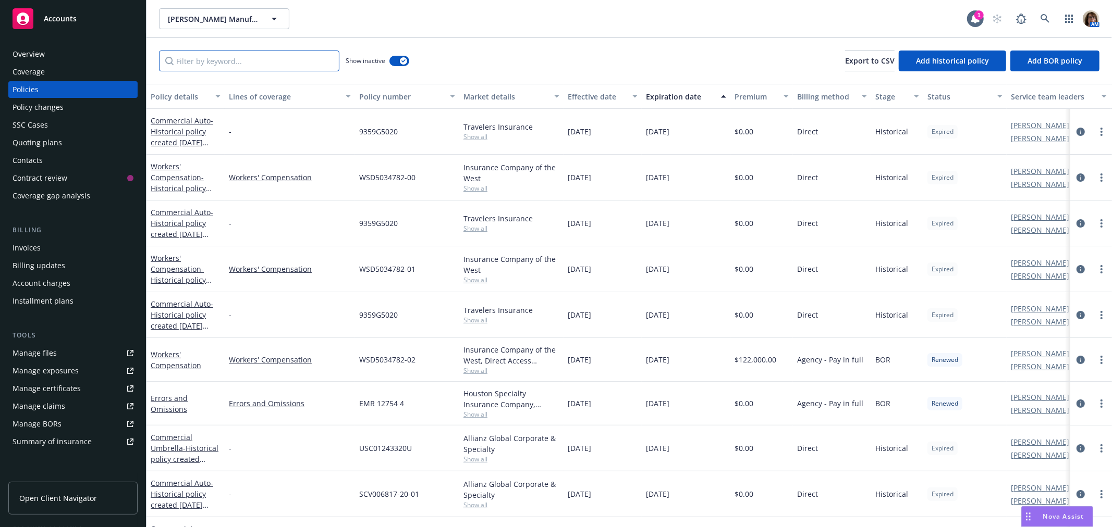
click at [248, 62] on input "Filter by keyword..." at bounding box center [249, 61] width 180 height 21
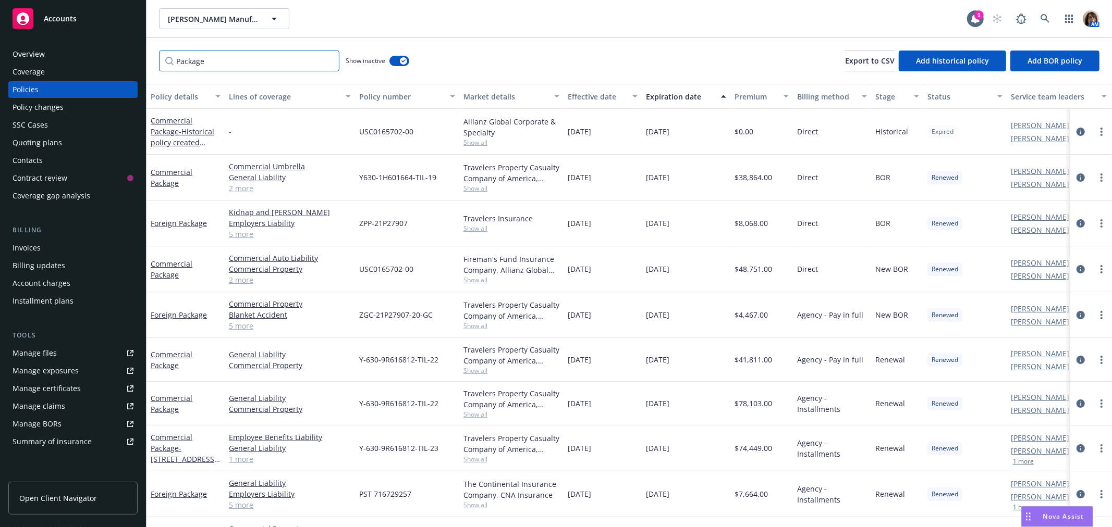
scroll to position [87, 0]
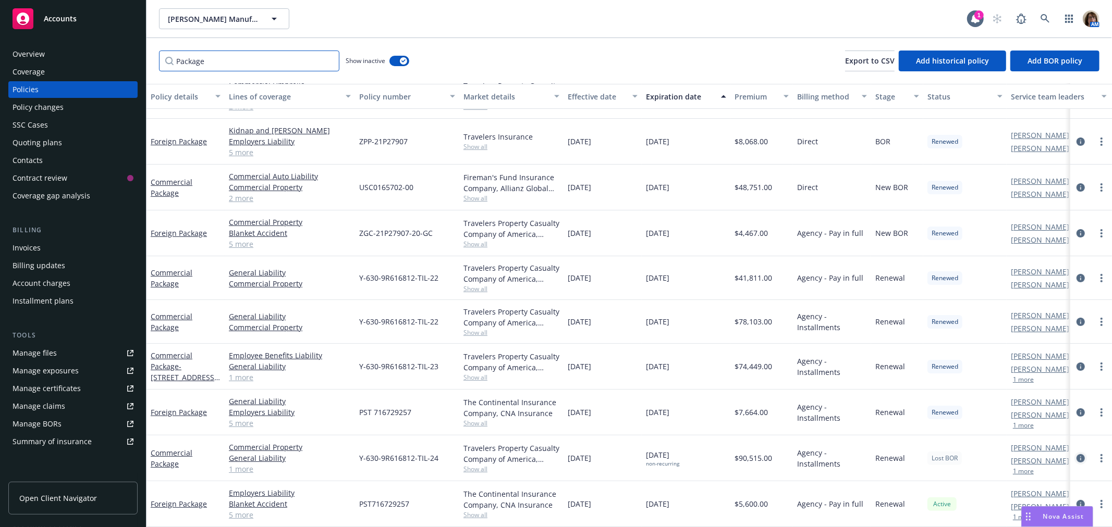
type input "Package"
click at [1076, 455] on icon "circleInformation" at bounding box center [1080, 459] width 8 height 8
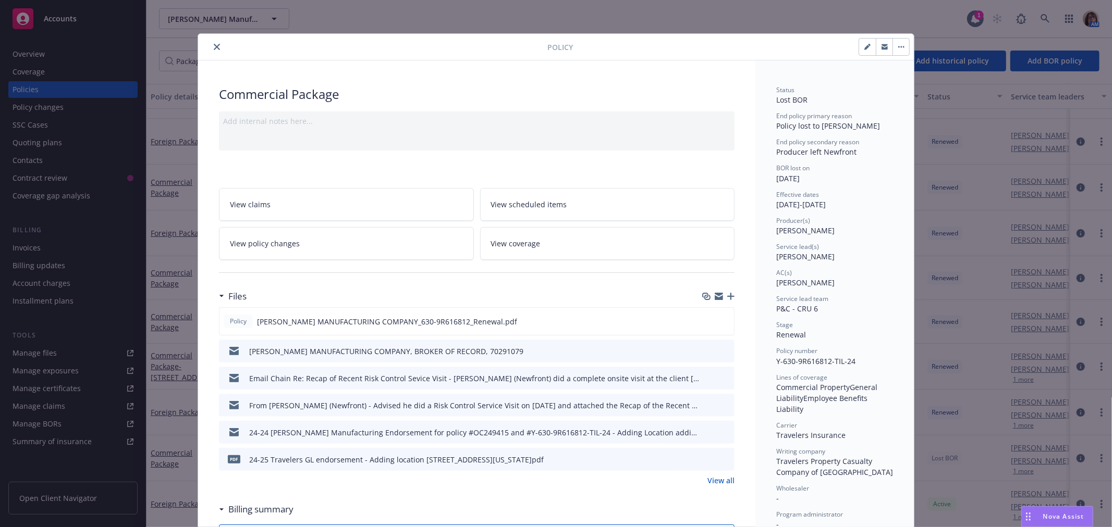
click at [881, 48] on icon "button" at bounding box center [884, 48] width 6 height 4
click at [214, 44] on icon "close" at bounding box center [217, 47] width 6 height 6
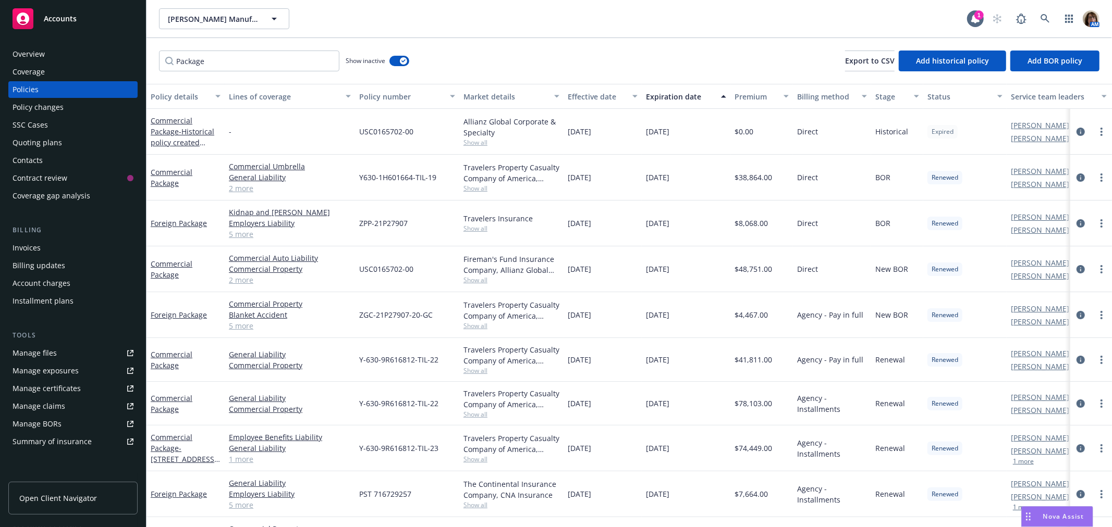
click at [40, 50] on div "Overview" at bounding box center [29, 54] width 32 height 17
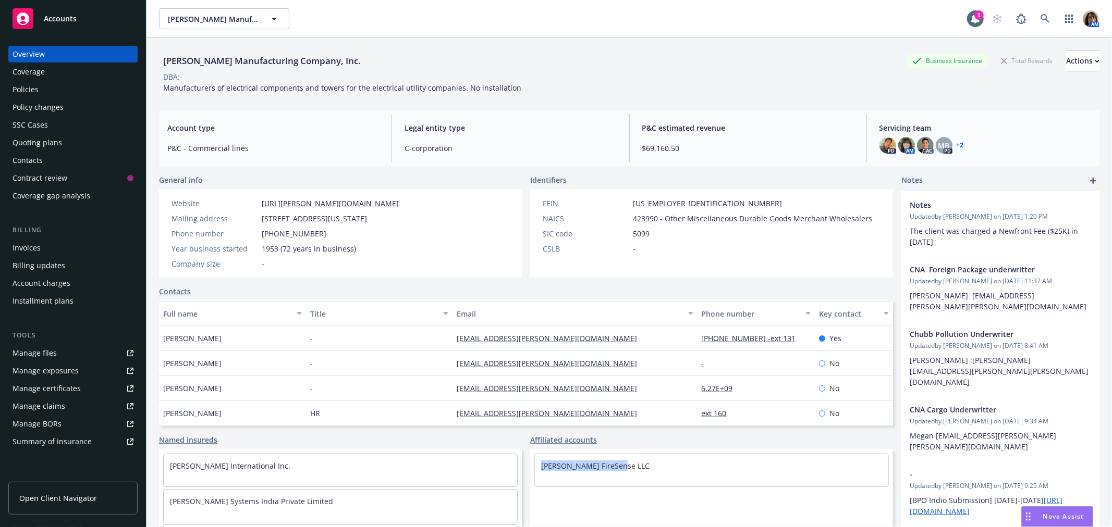
drag, startPoint x: 616, startPoint y: 466, endPoint x: 529, endPoint y: 471, distance: 87.2
click at [530, 471] on div "[PERSON_NAME] FireSense LLC" at bounding box center [711, 471] width 363 height 42
copy link "[PERSON_NAME] FireSense LLC"
click at [40, 357] on div "Manage files" at bounding box center [35, 353] width 44 height 17
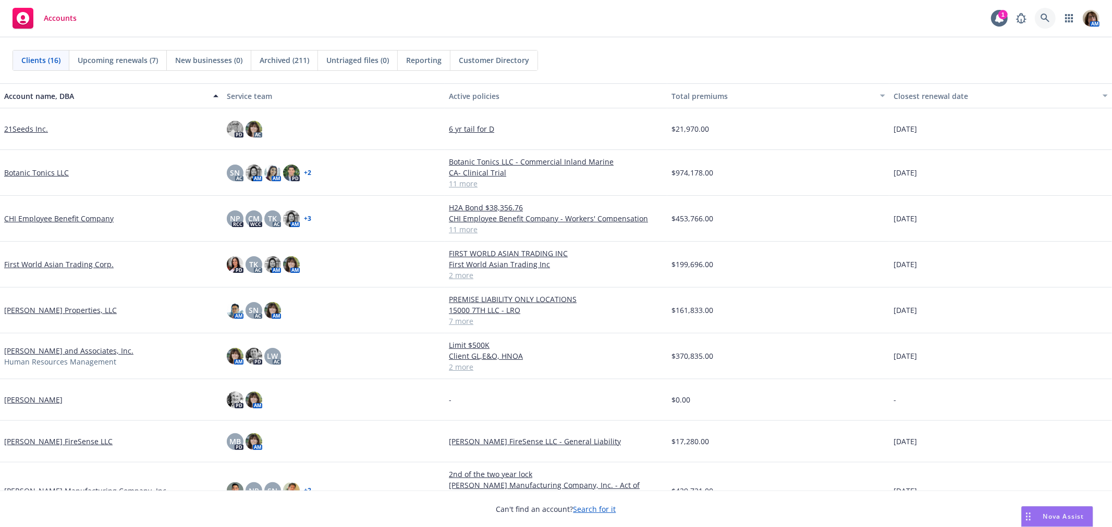
click at [1046, 14] on icon at bounding box center [1044, 18] width 9 height 9
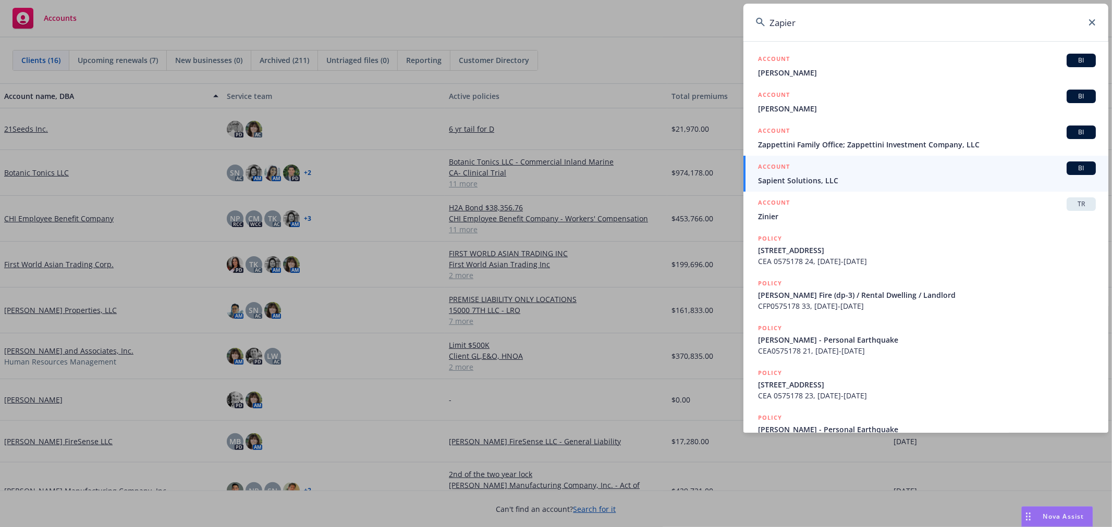
type input "Zapier"
click at [1090, 21] on icon at bounding box center [1092, 22] width 6 height 6
